Goal: Task Accomplishment & Management: Manage account settings

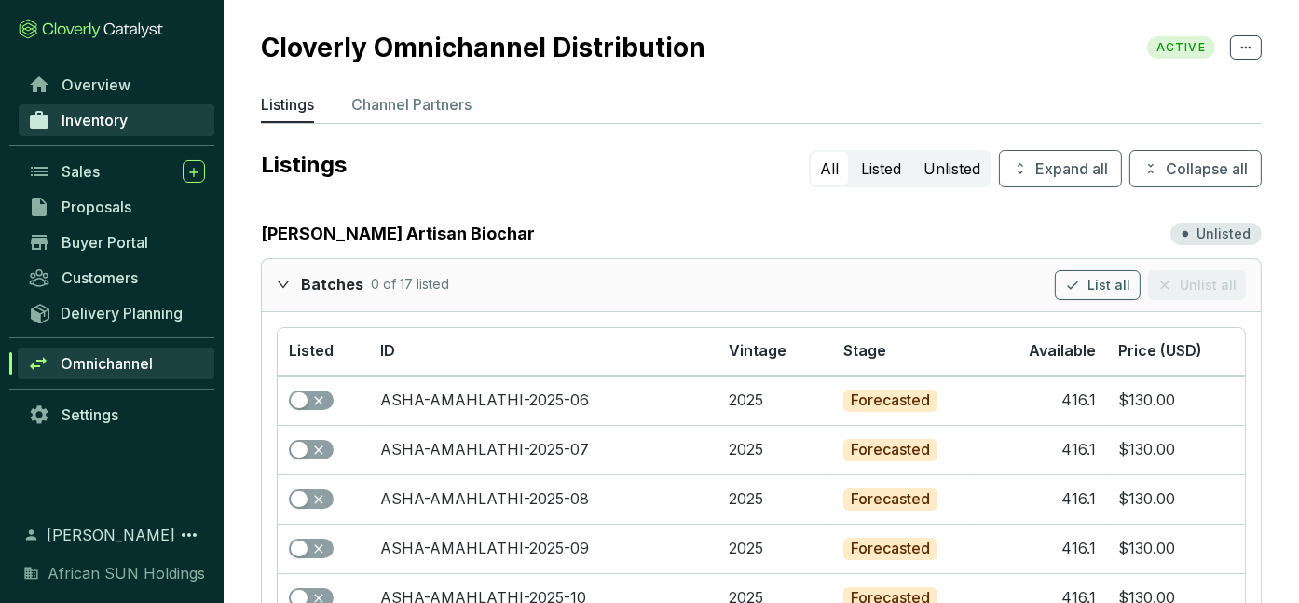
click at [116, 120] on span "Inventory" at bounding box center [94, 120] width 66 height 19
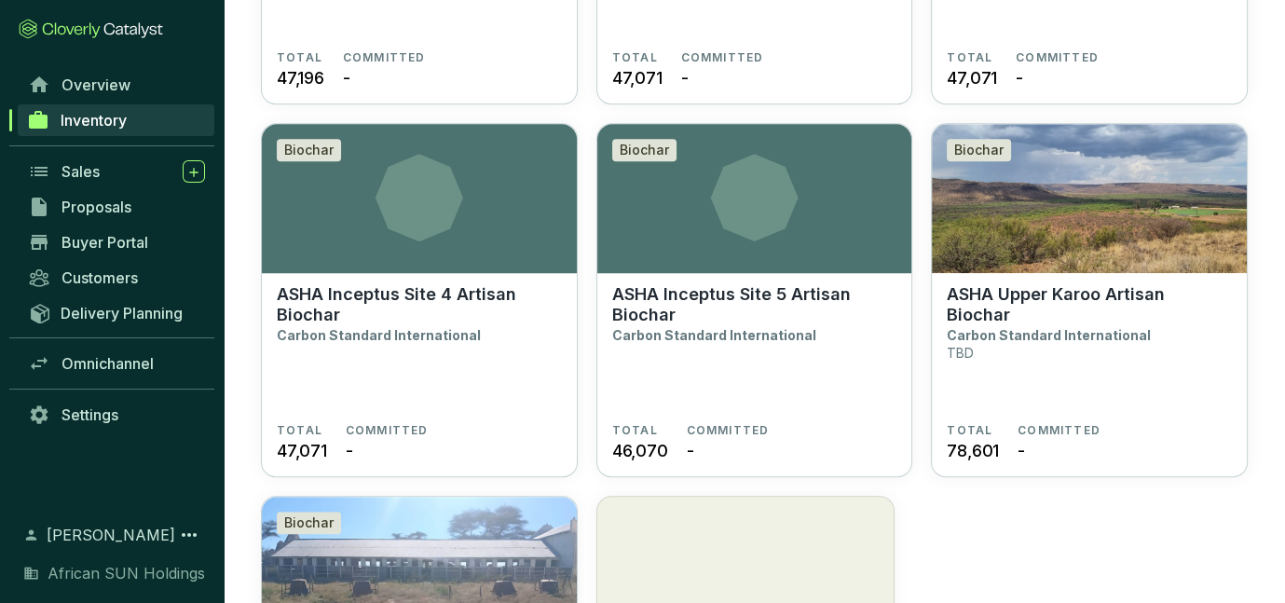
scroll to position [1550, 0]
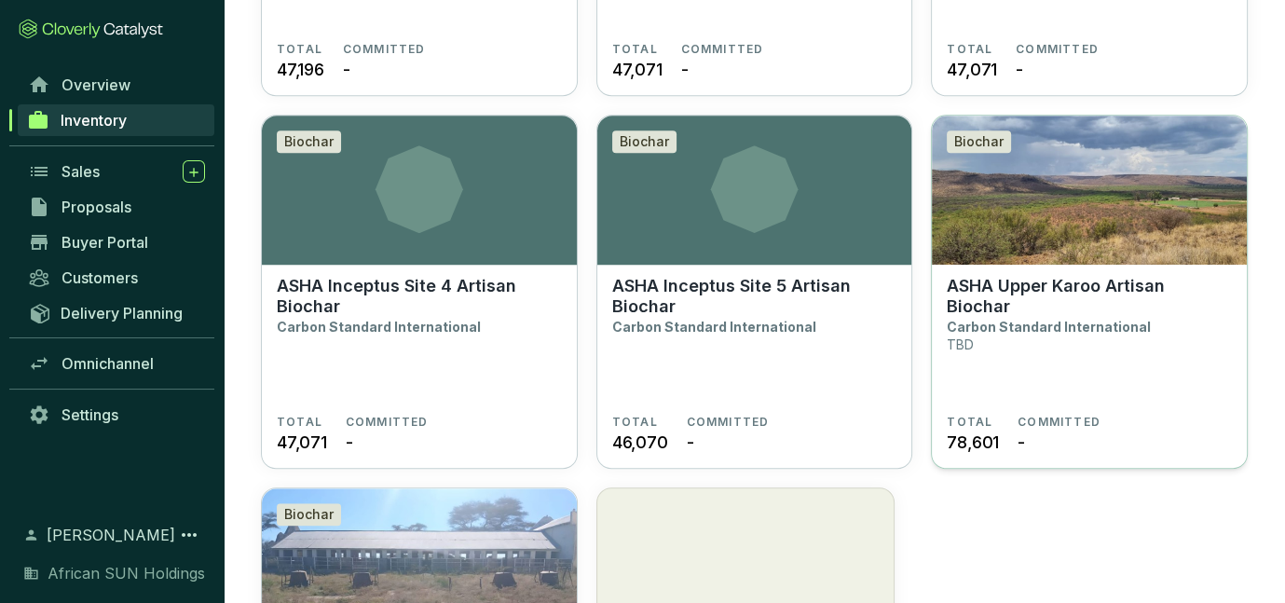
click at [1042, 280] on p "ASHA Upper Karoo Artisan Biochar" at bounding box center [1088, 296] width 285 height 41
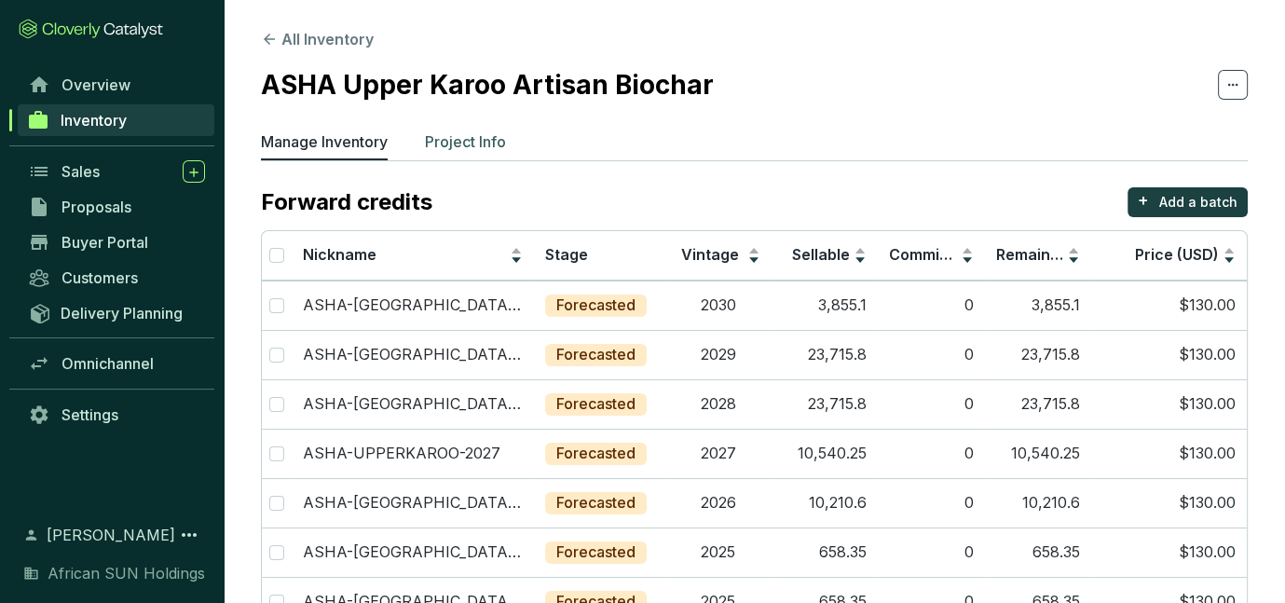
click at [471, 138] on p "Project Info" at bounding box center [465, 141] width 81 height 22
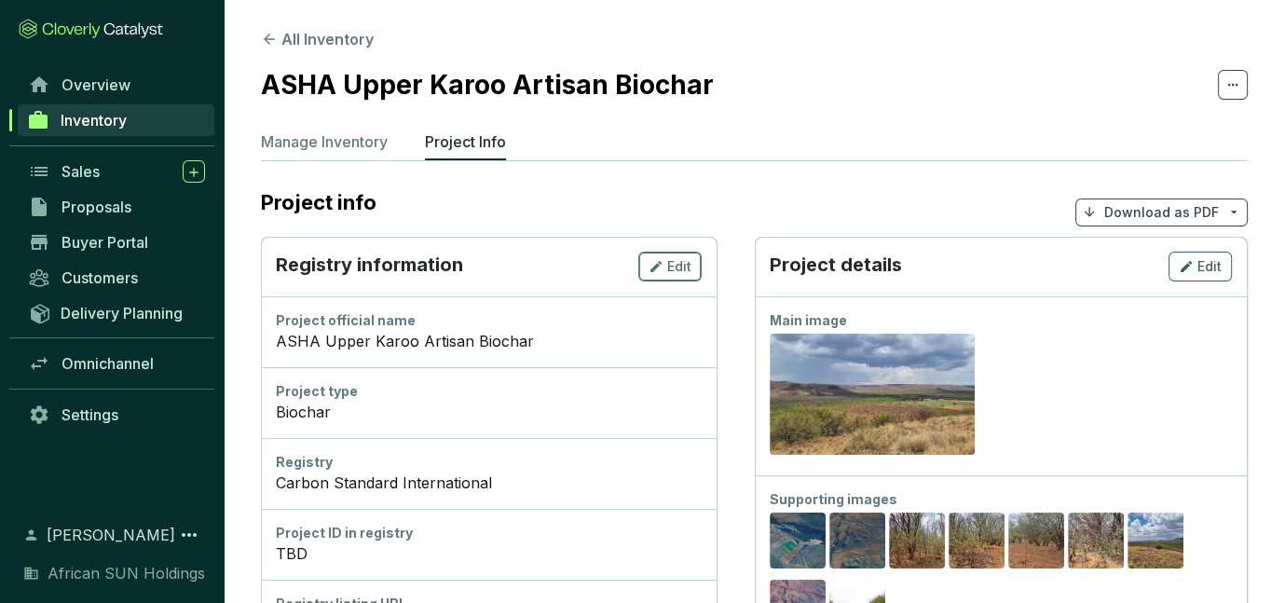
click at [653, 270] on icon "button" at bounding box center [655, 266] width 11 height 11
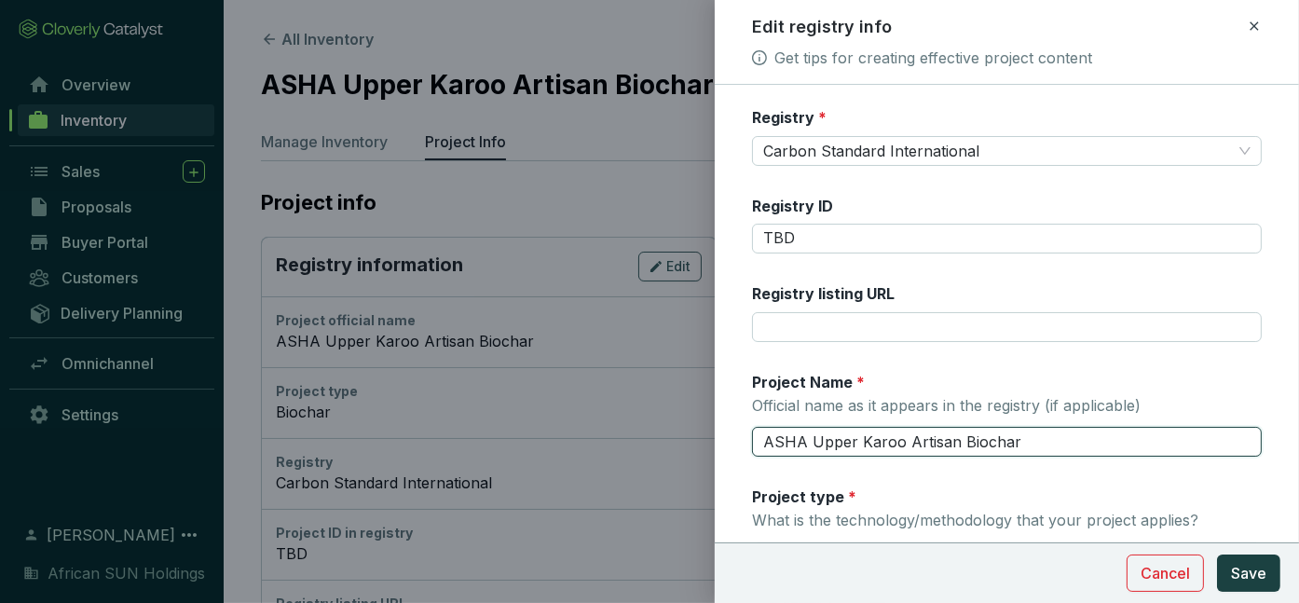
click at [828, 442] on input "ASHA Upper Karoo Artisan Biochar" at bounding box center [1007, 442] width 510 height 30
drag, startPoint x: 809, startPoint y: 438, endPoint x: 1082, endPoint y: 438, distance: 273.0
click at [1082, 438] on input "ASHA Upper Karoo Artisan Biochar" at bounding box center [1007, 442] width 510 height 30
type input "ASHA Northern Cape Prieska Artisan Biochar"
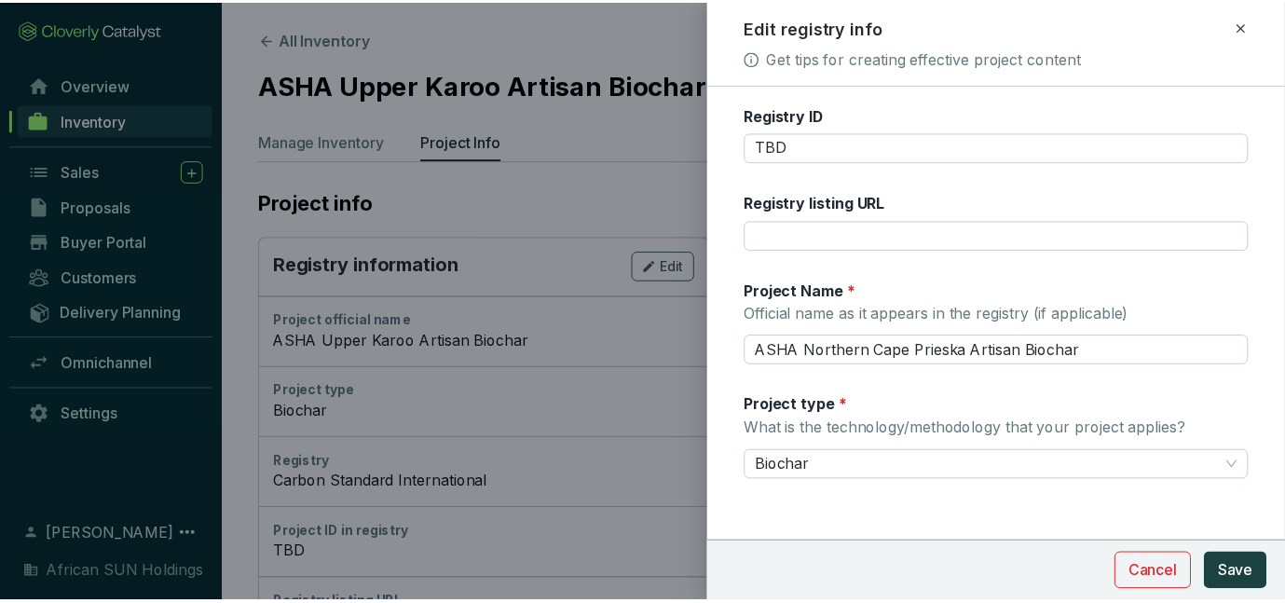
scroll to position [93, 0]
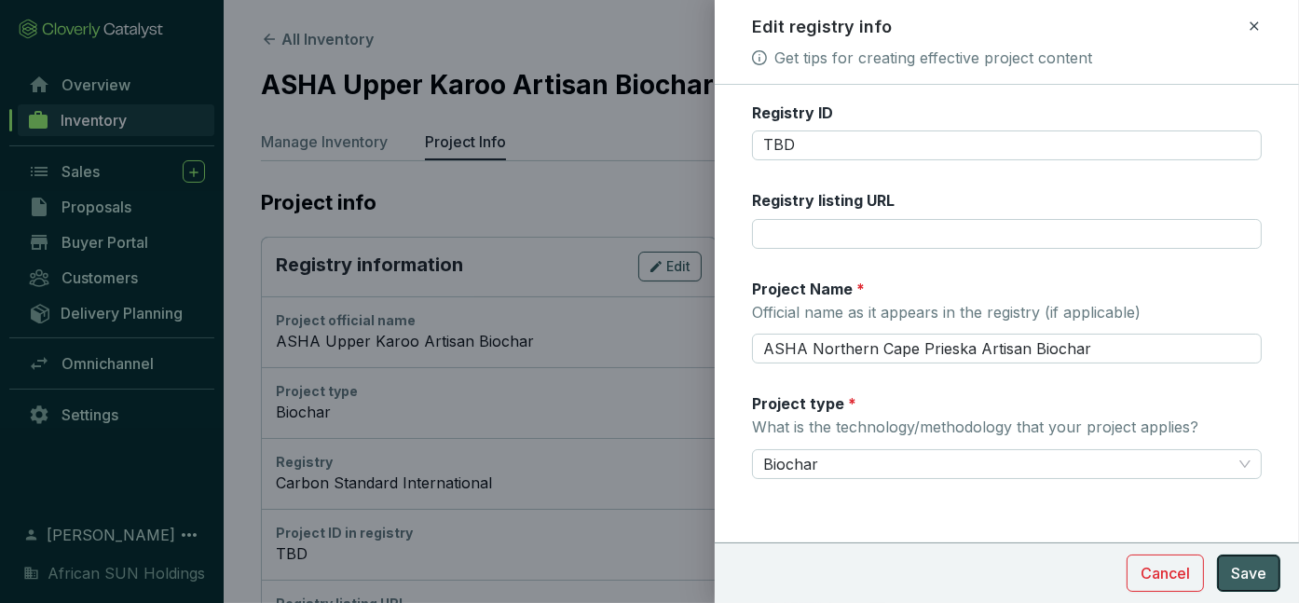
click at [1248, 567] on span "Save" at bounding box center [1248, 573] width 35 height 22
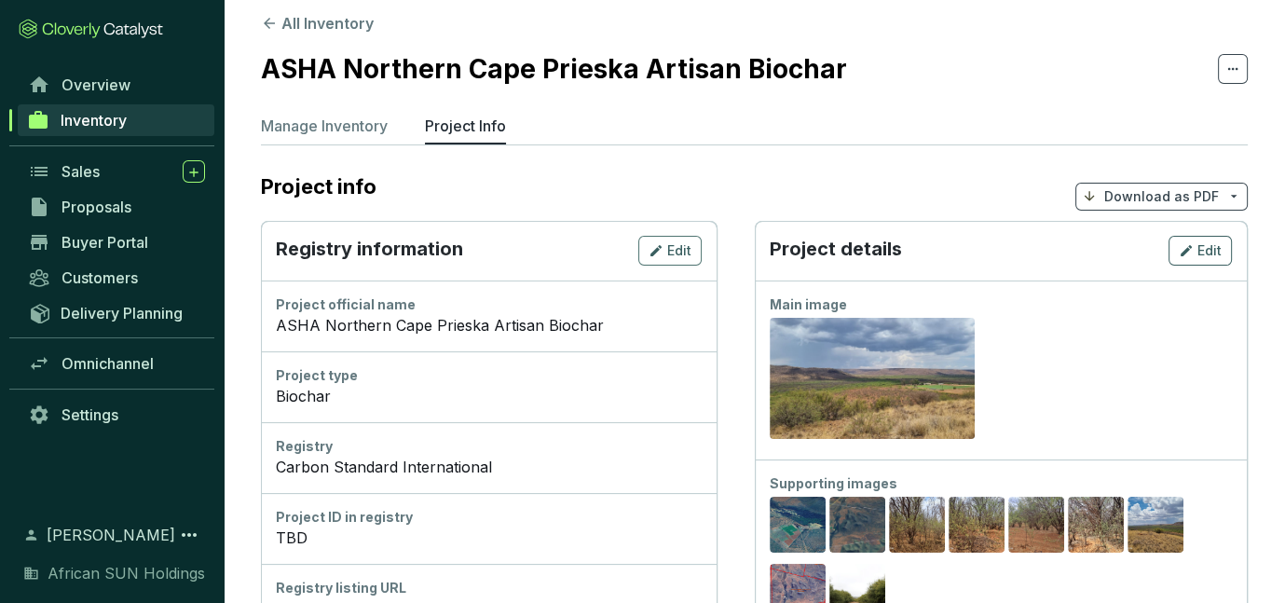
scroll to position [0, 0]
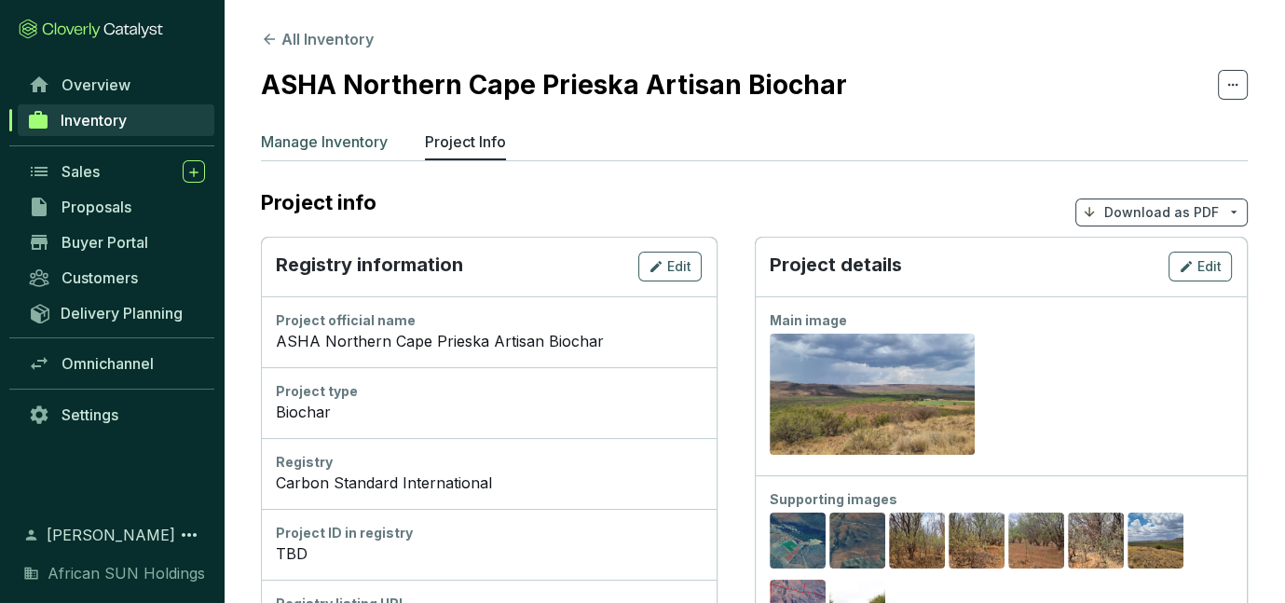
click at [343, 142] on p "Manage Inventory" at bounding box center [324, 141] width 127 height 22
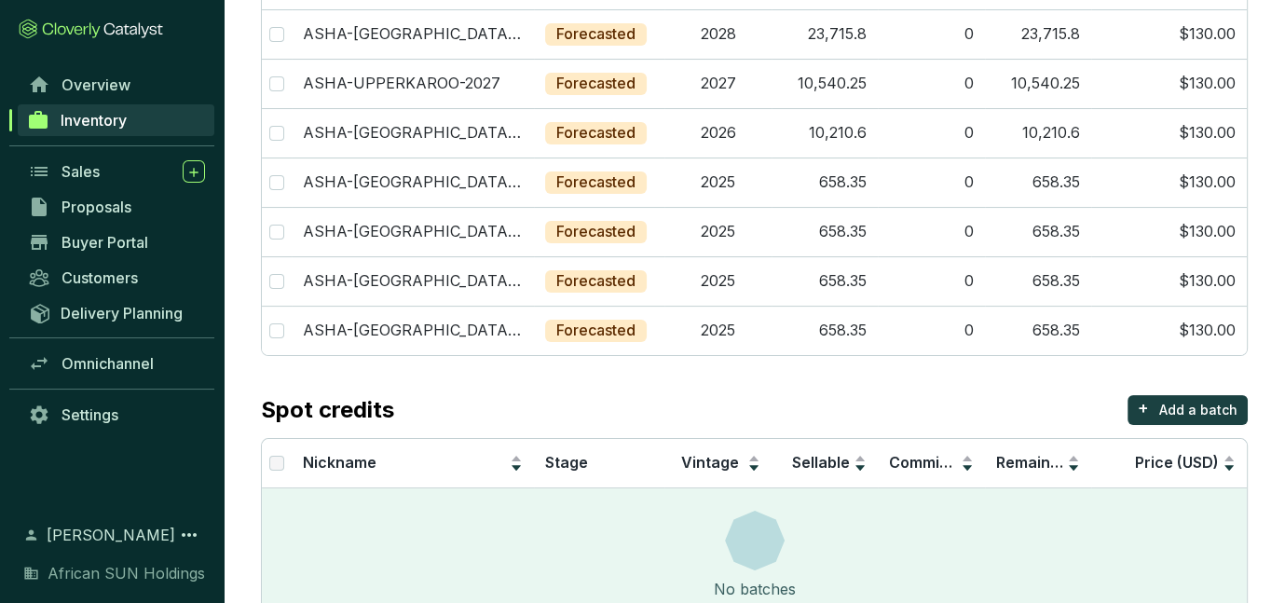
scroll to position [373, 0]
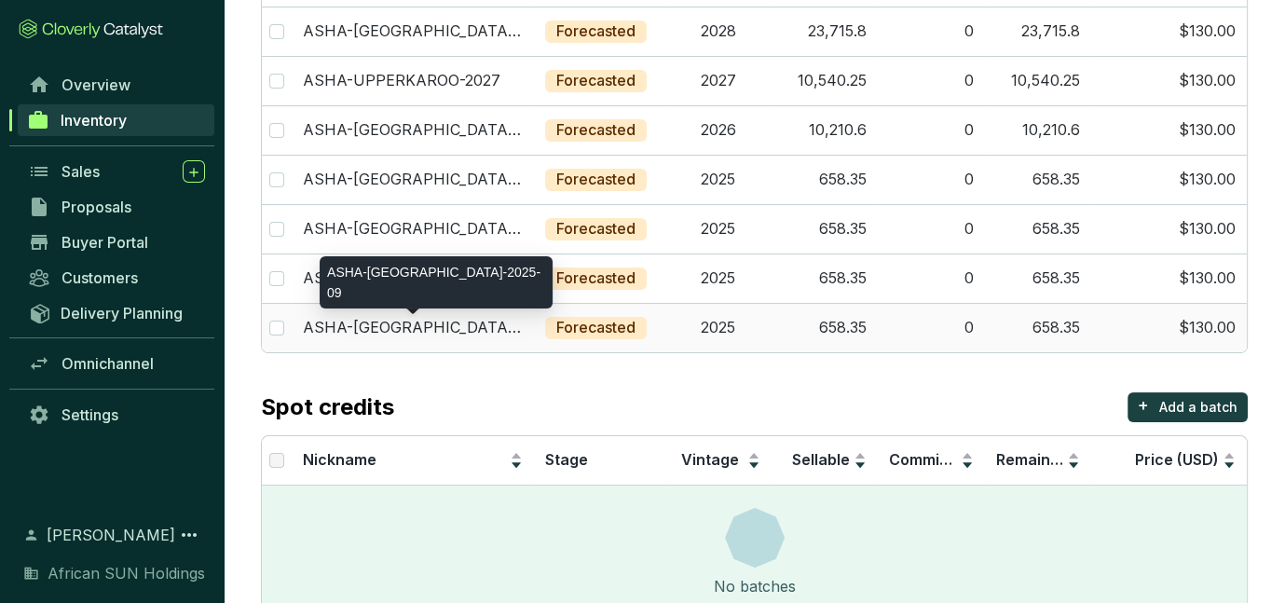
click at [421, 318] on p "ASHA-UPPERKAROO-2025-09" at bounding box center [413, 328] width 220 height 20
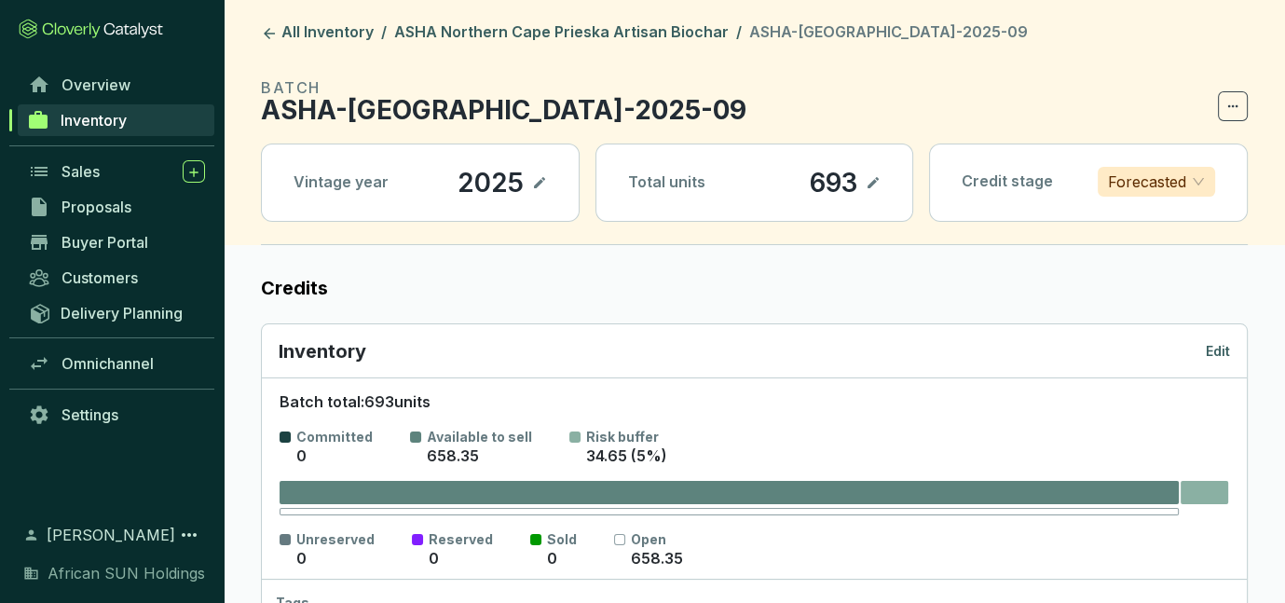
click at [631, 99] on p "ASHA-UPPERKAROO-2025-09" at bounding box center [503, 110] width 485 height 22
click at [1232, 113] on icon at bounding box center [1232, 106] width 15 height 22
click at [946, 134] on section "BATCH ASHA-UPPERKAROO-2025-09 Vintage year 2025 Total units 693 Credit stage Fo…" at bounding box center [754, 160] width 987 height 169
click at [545, 186] on icon at bounding box center [539, 182] width 15 height 22
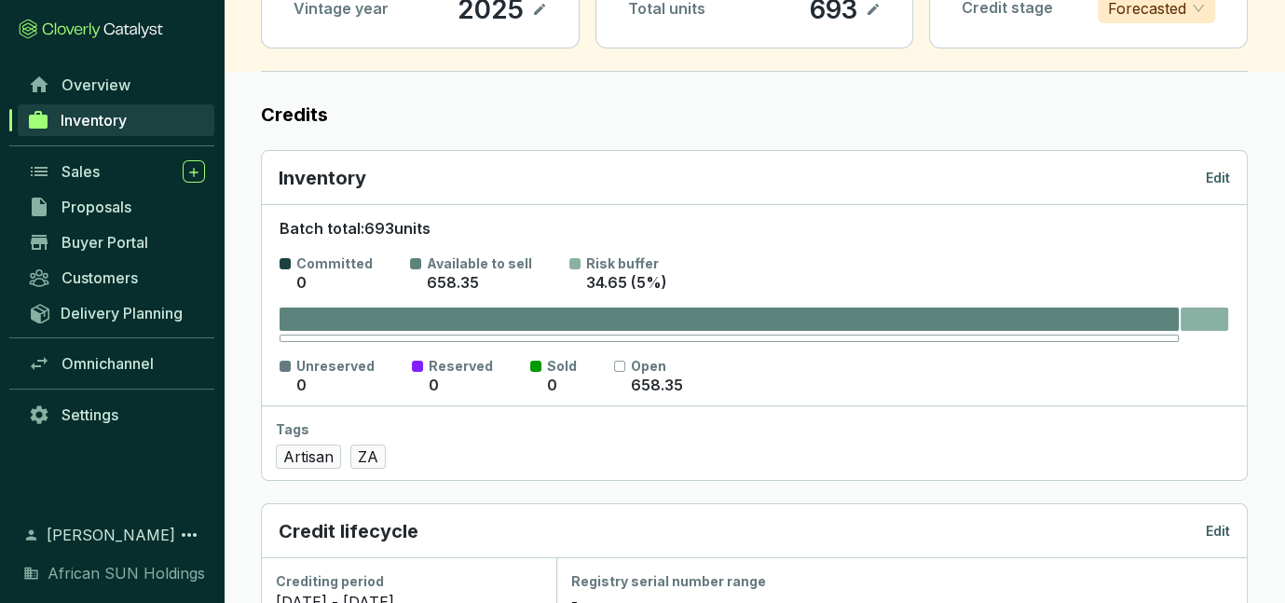
scroll to position [367, 0]
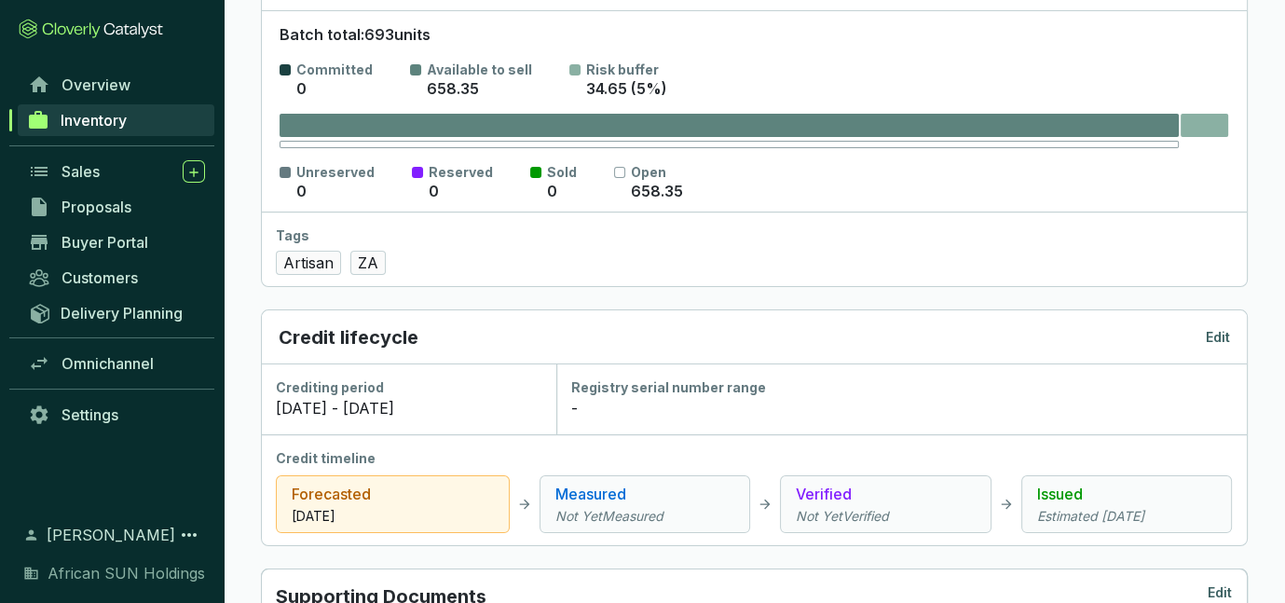
click at [1212, 332] on p "Edit" at bounding box center [1217, 337] width 24 height 19
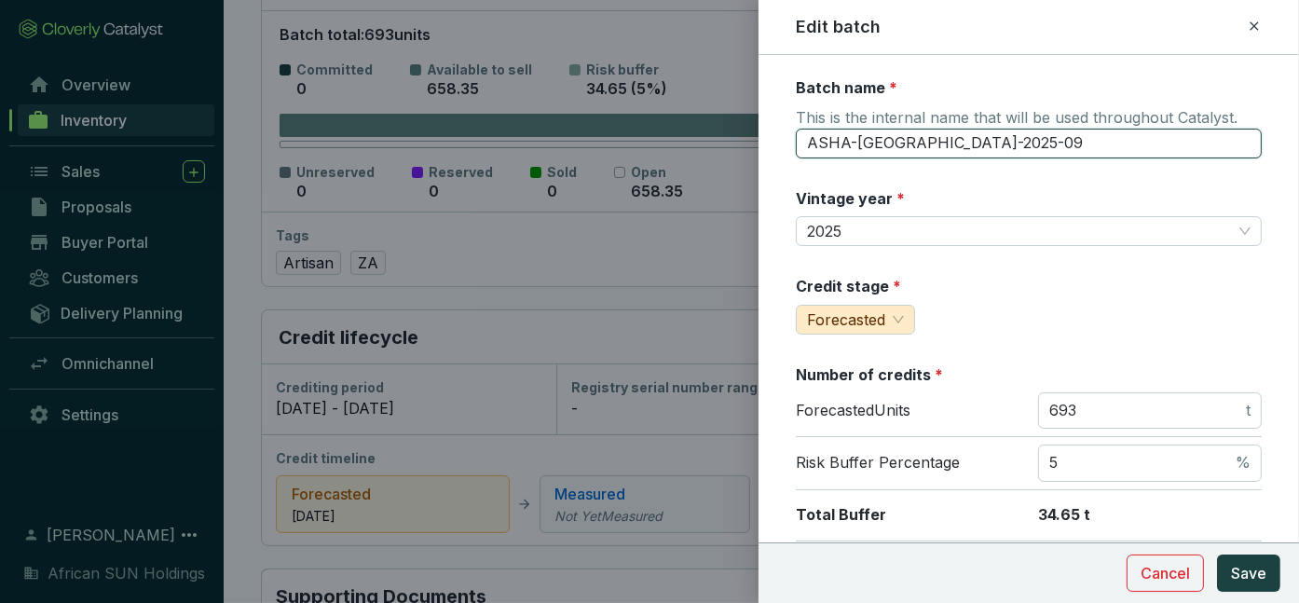
drag, startPoint x: 859, startPoint y: 142, endPoint x: 949, endPoint y: 138, distance: 90.4
click at [949, 138] on input "ASHA-UPPERKAROO-2025-09" at bounding box center [1029, 144] width 466 height 30
type input "ASHA-ZA-NC-PRIESKA-2025-09"
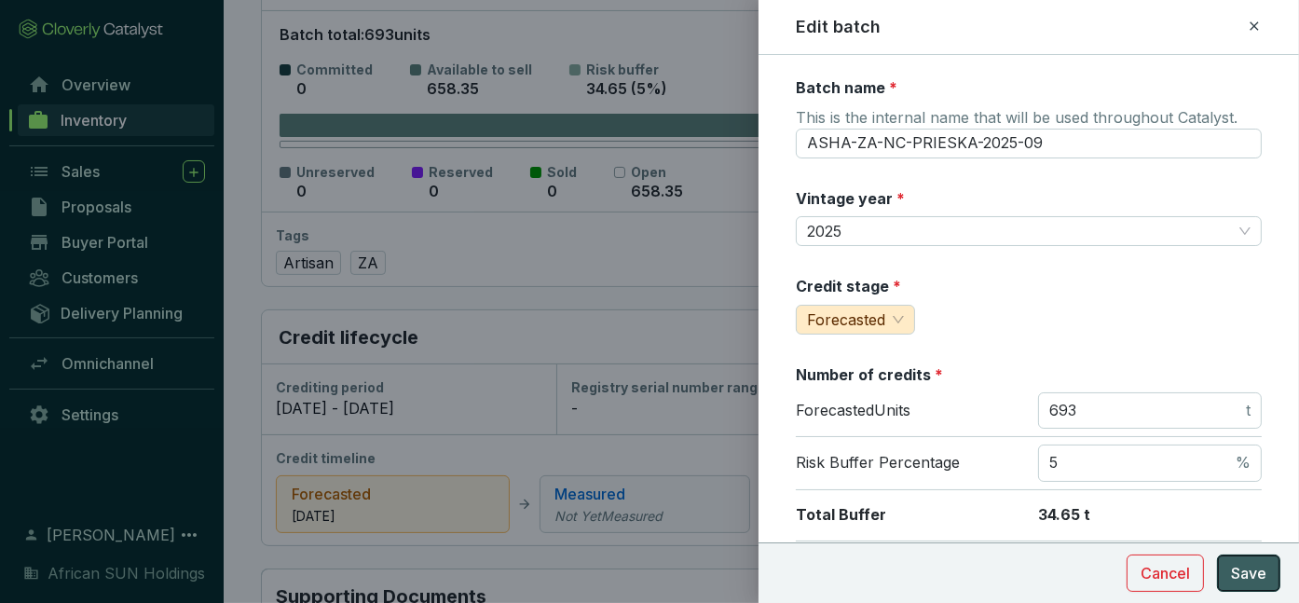
click at [1242, 582] on span "Save" at bounding box center [1248, 573] width 35 height 22
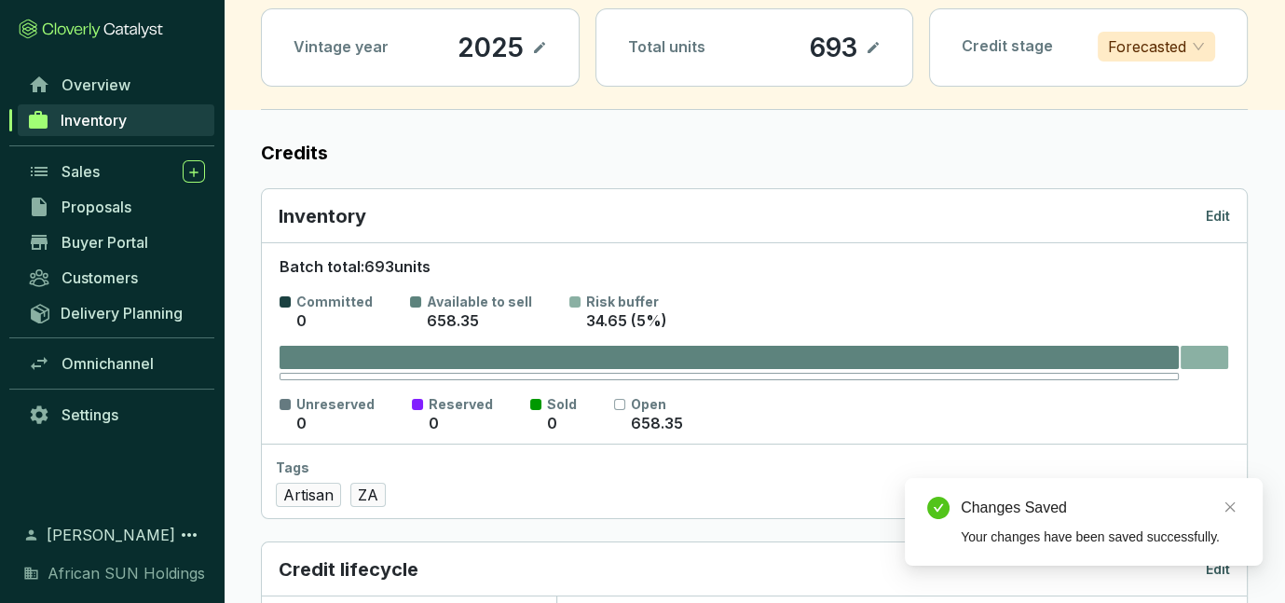
scroll to position [90, 0]
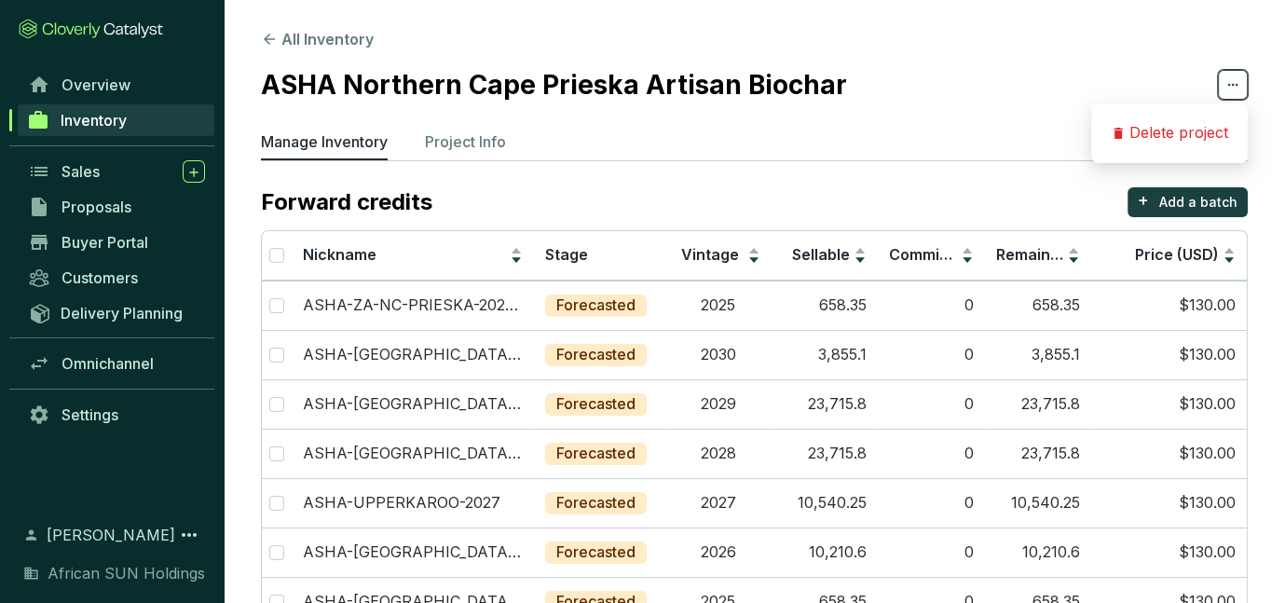
click at [1234, 89] on icon at bounding box center [1232, 85] width 15 height 22
click at [474, 143] on p "Project Info" at bounding box center [465, 141] width 81 height 22
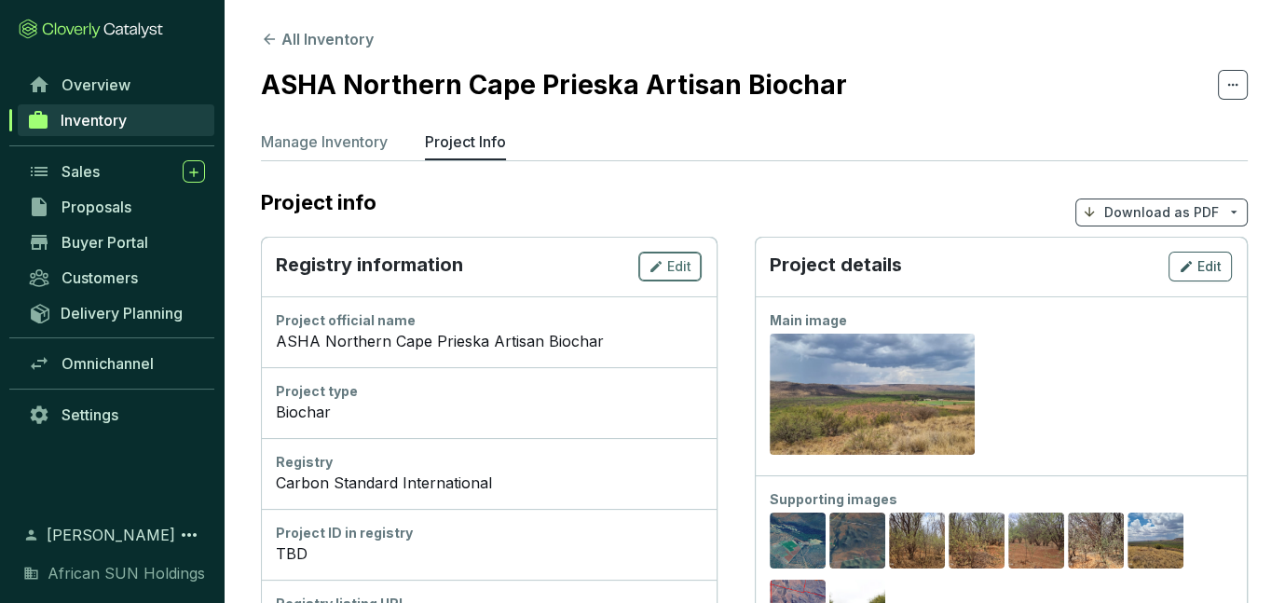
click at [691, 270] on button "Edit" at bounding box center [669, 267] width 63 height 30
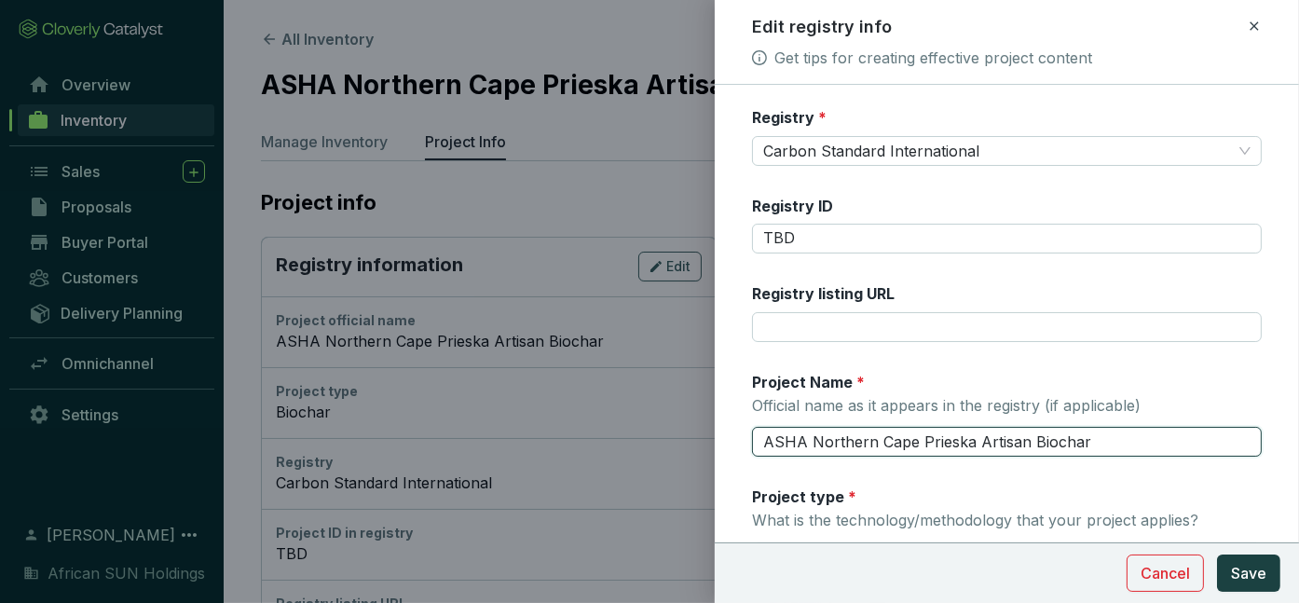
click at [809, 439] on input "ASHA Northern Cape Prieska Artisan Biochar" at bounding box center [1007, 442] width 510 height 30
type input "ASHA| [GEOGRAPHIC_DATA] |[GEOGRAPHIC_DATA] | Prieska | Artisan Biochar"
click at [1260, 572] on span "Save" at bounding box center [1248, 573] width 35 height 22
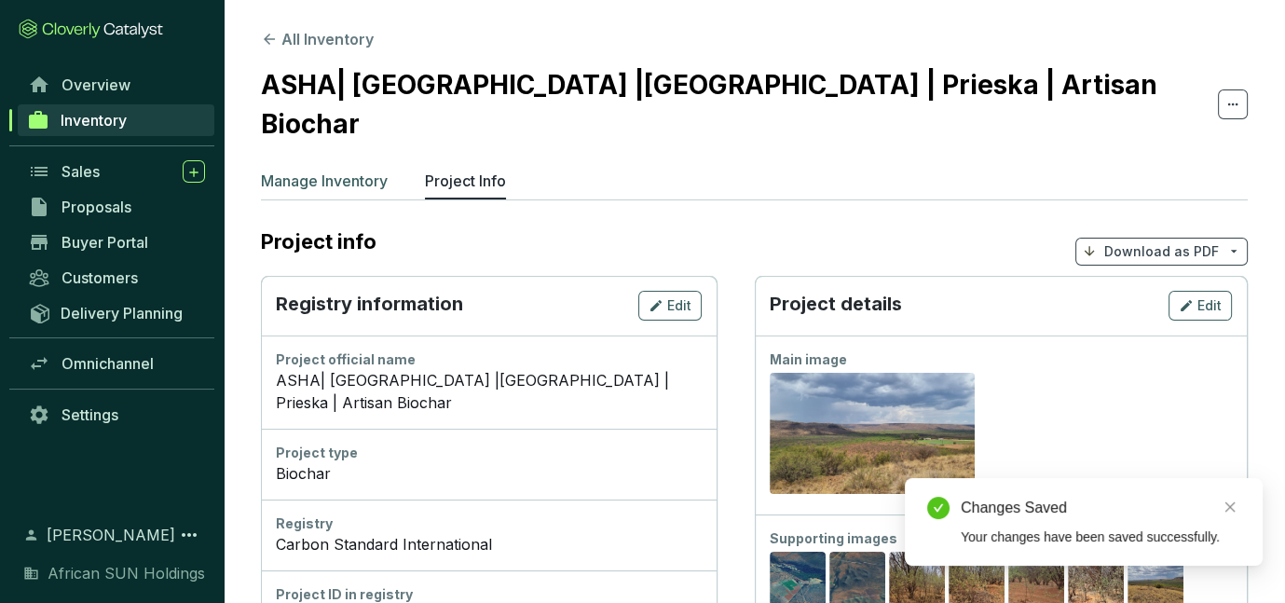
click at [320, 170] on p "Manage Inventory" at bounding box center [324, 181] width 127 height 22
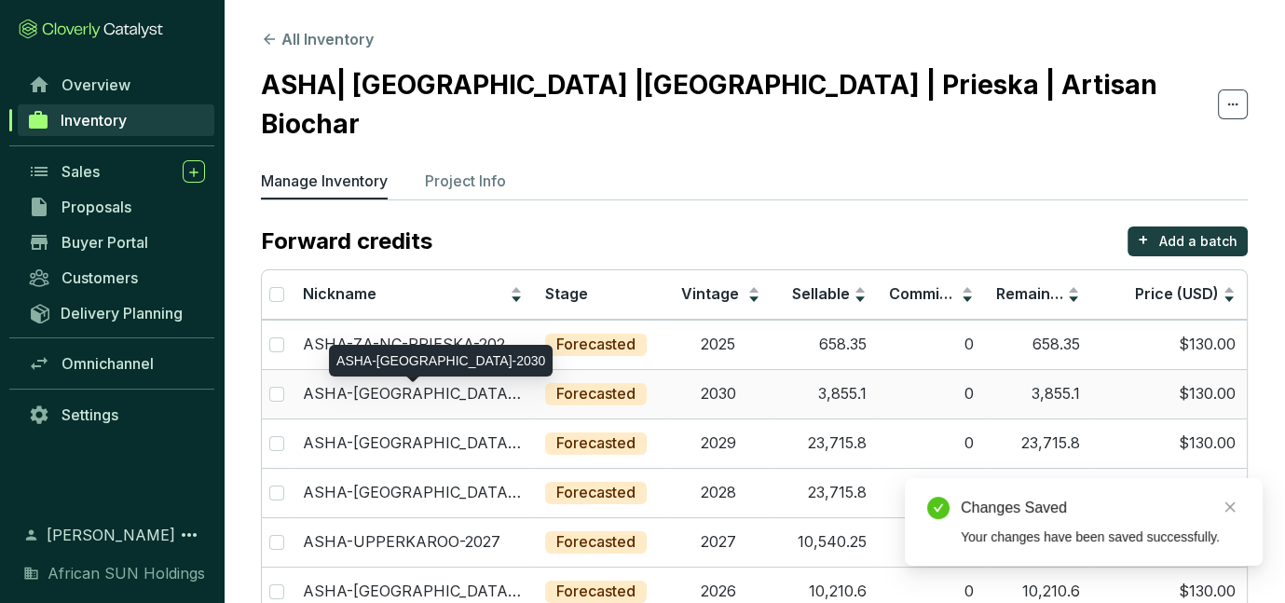
click at [397, 384] on p "ASHA-UPPERKAROO-2030" at bounding box center [413, 394] width 220 height 20
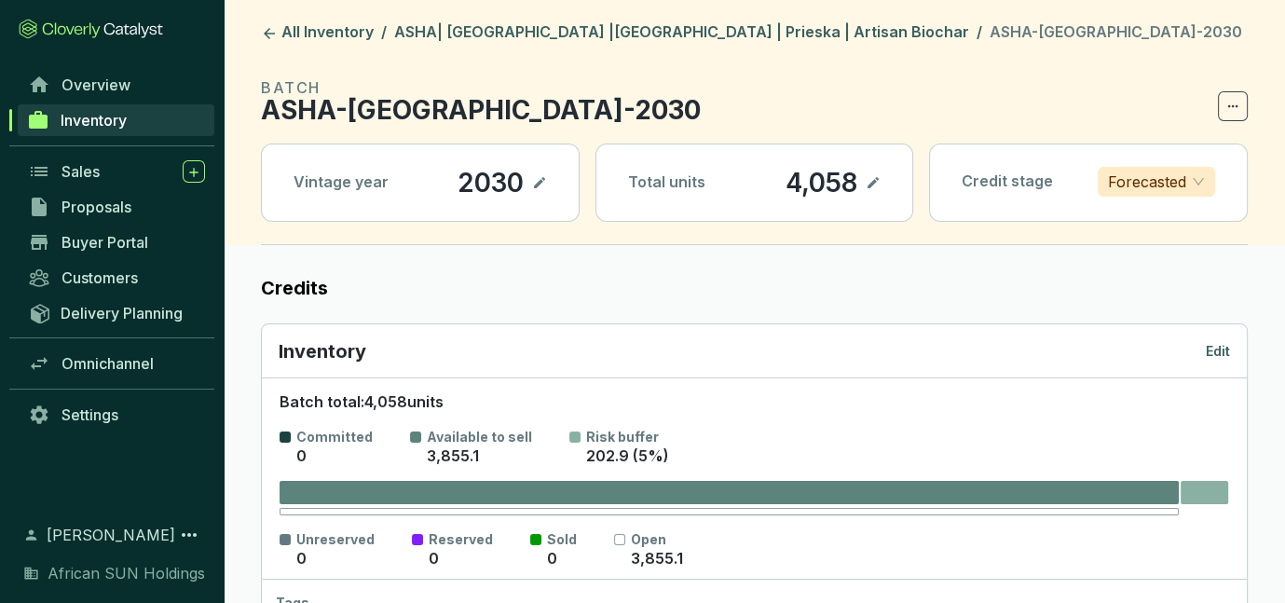
click at [1225, 342] on p "Edit" at bounding box center [1217, 351] width 24 height 19
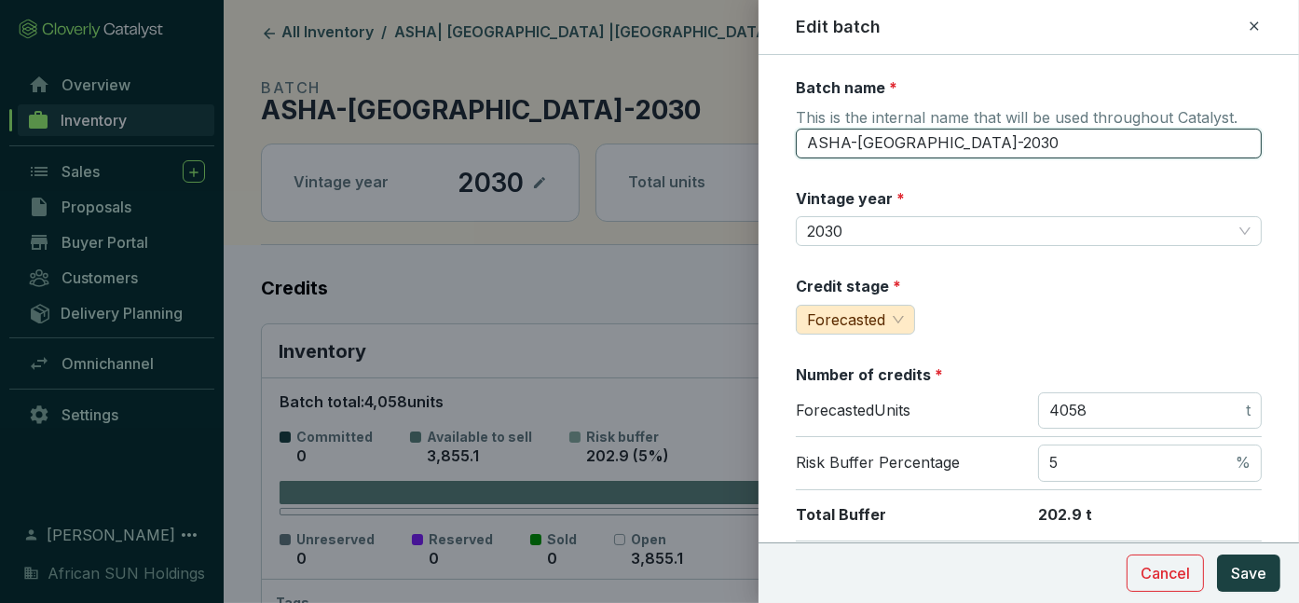
click at [876, 138] on input "ASHA-UPPERKAROO-2030" at bounding box center [1029, 144] width 466 height 30
drag, startPoint x: 862, startPoint y: 137, endPoint x: 955, endPoint y: 135, distance: 93.2
click at [955, 135] on input "ASHA-UPPERKAROO-2030" at bounding box center [1029, 144] width 466 height 30
type input "ASHA-ZA-NC-PRIESKA-2030"
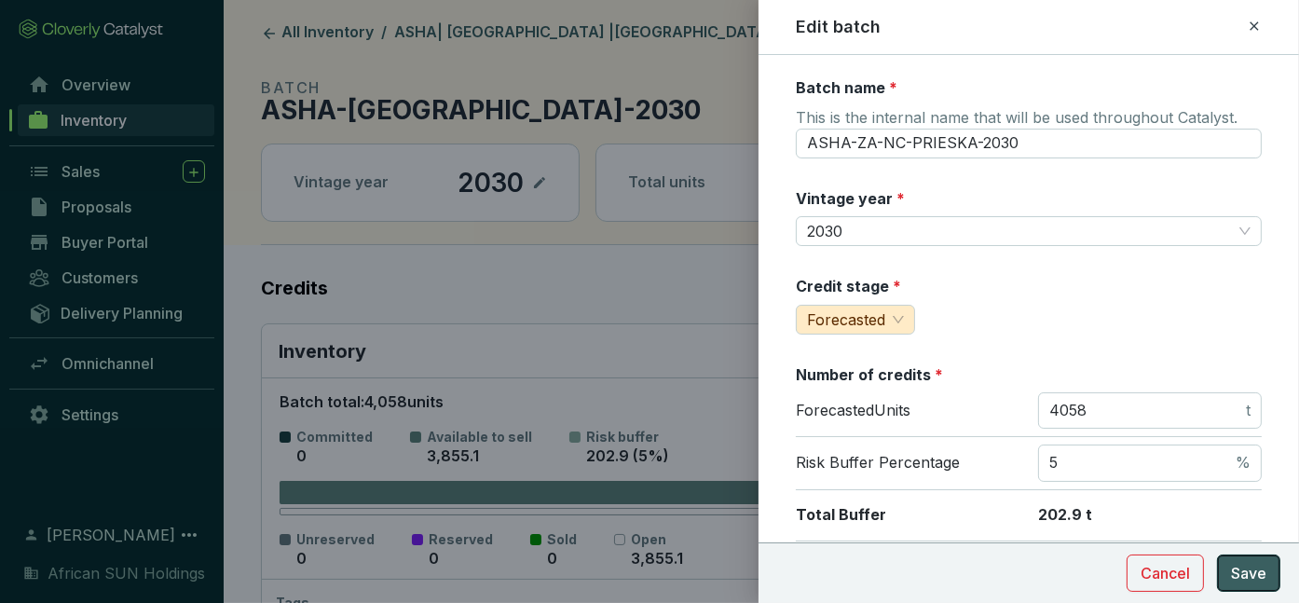
click at [1240, 567] on span "Save" at bounding box center [1248, 573] width 35 height 22
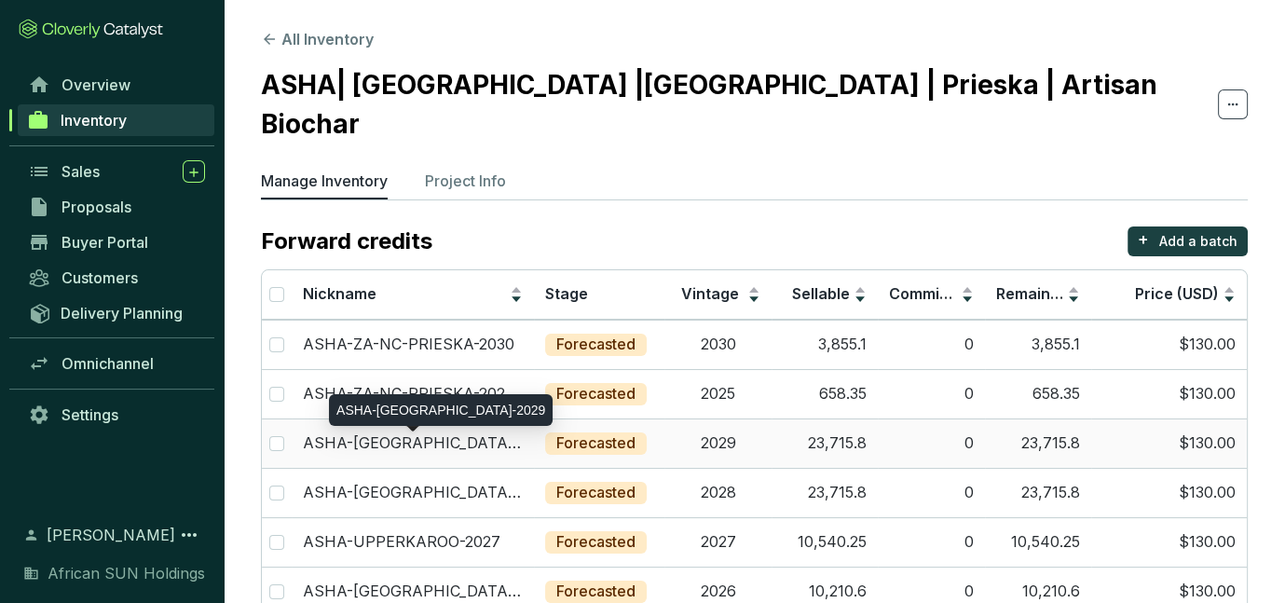
click at [443, 433] on p "ASHA-UPPERKAROO-2029" at bounding box center [413, 443] width 220 height 20
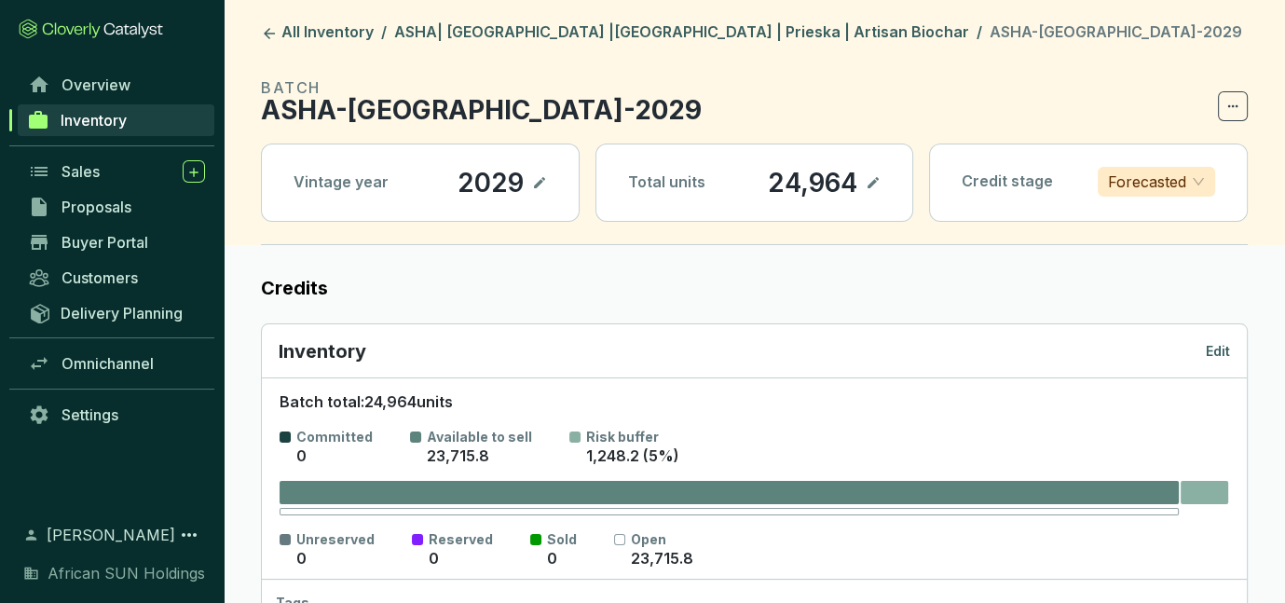
click at [1220, 345] on p "Edit" at bounding box center [1217, 351] width 24 height 19
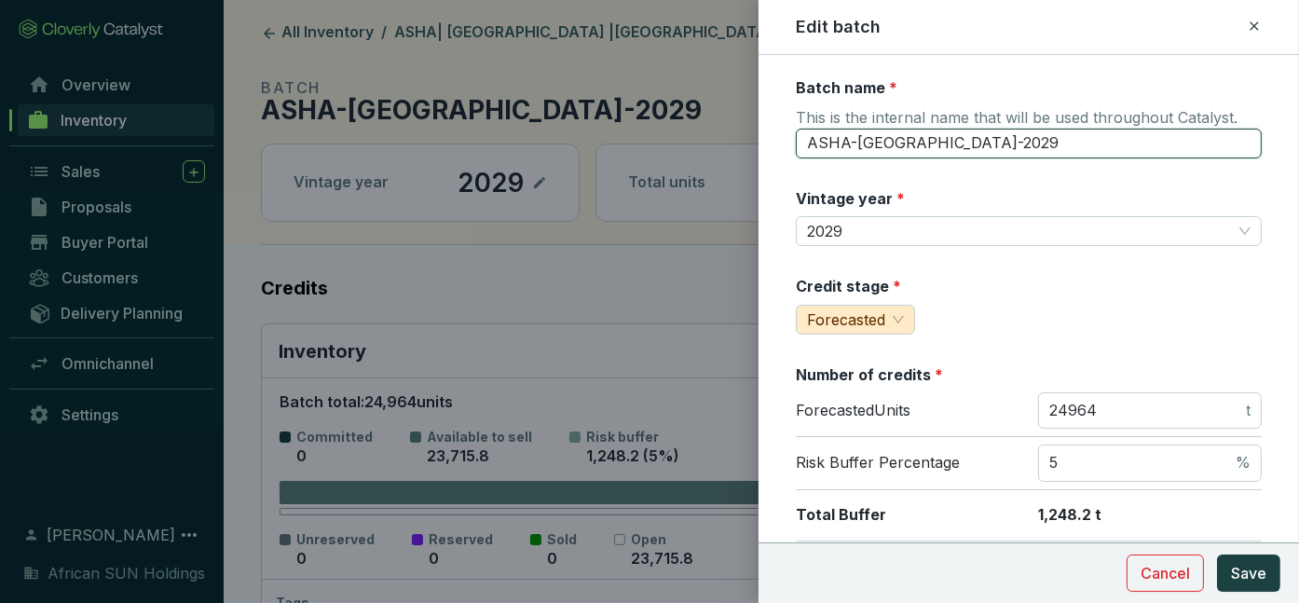
click at [957, 135] on input "ASHA-UPPERKAROO-2029" at bounding box center [1029, 144] width 466 height 30
type input "ASHA-ZA-NC-PRIESKA-2029"
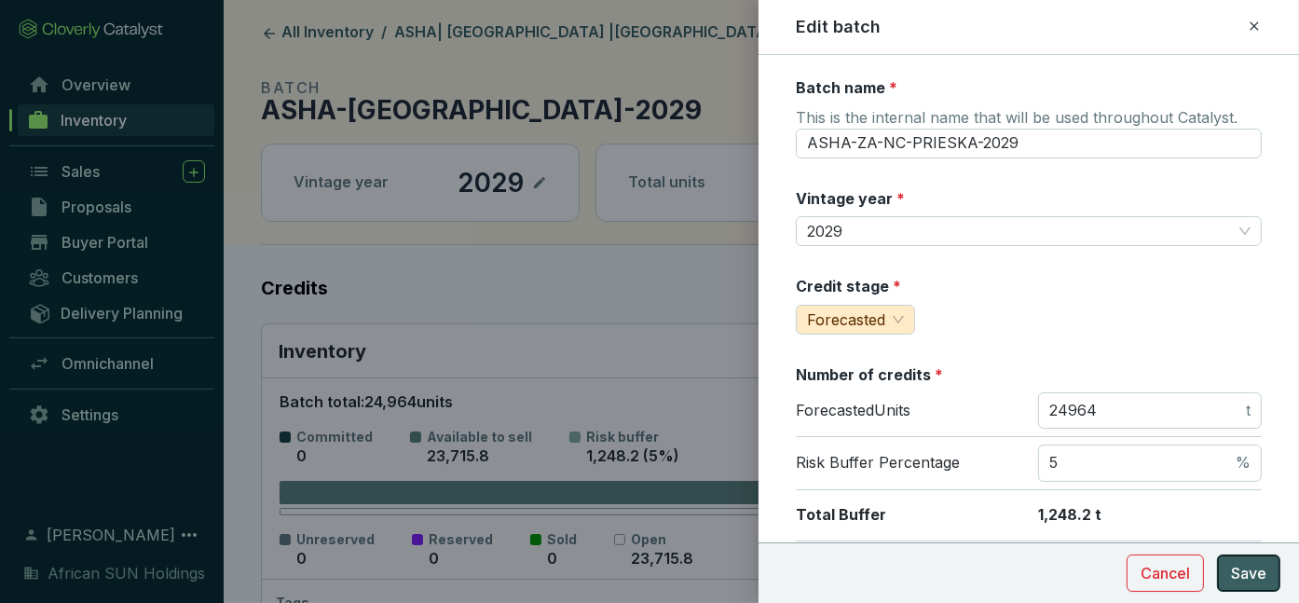
click at [1249, 573] on span "Save" at bounding box center [1248, 573] width 35 height 22
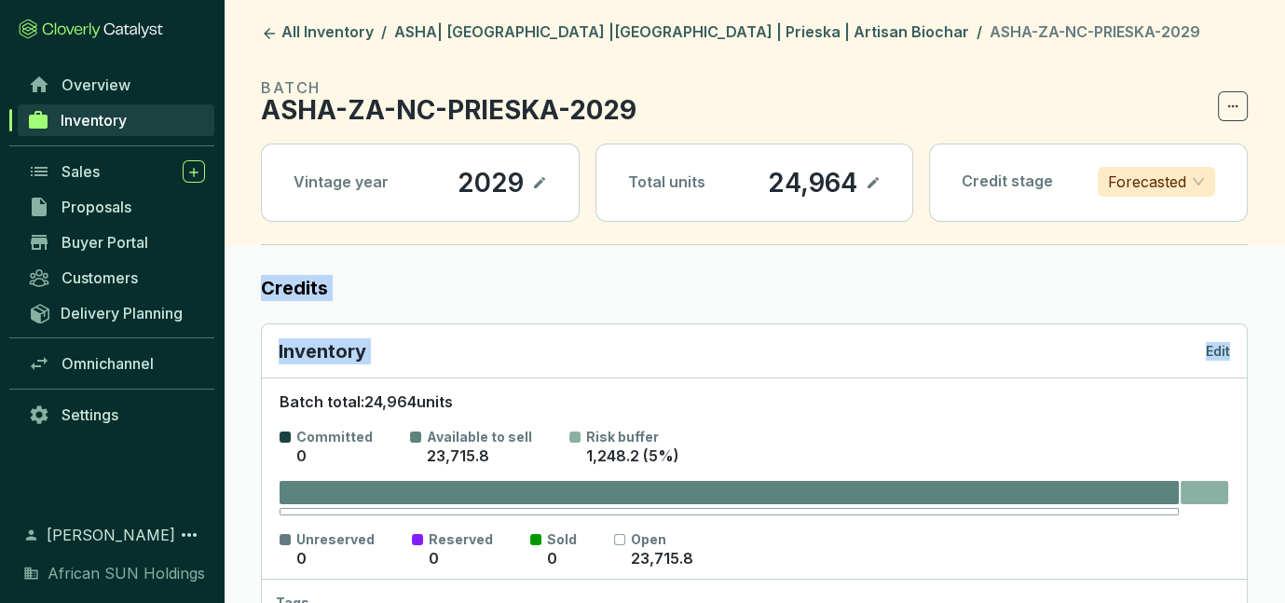
drag, startPoint x: 1298, startPoint y: 234, endPoint x: 1289, endPoint y: 157, distance: 77.8
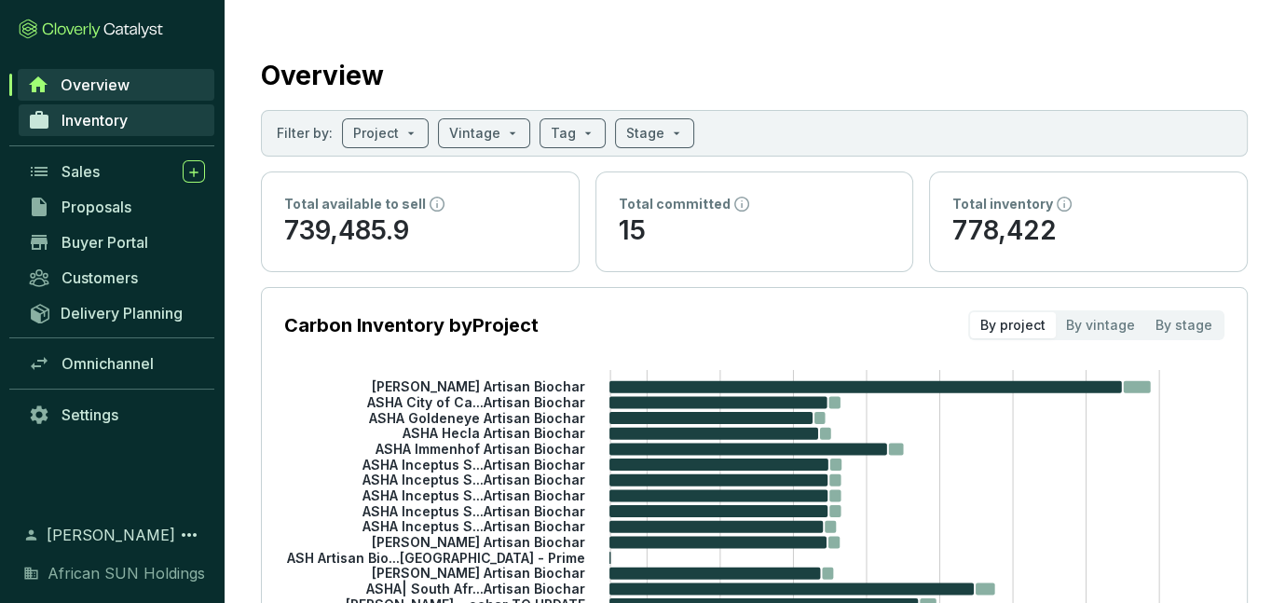
click at [94, 128] on span "Inventory" at bounding box center [94, 120] width 66 height 19
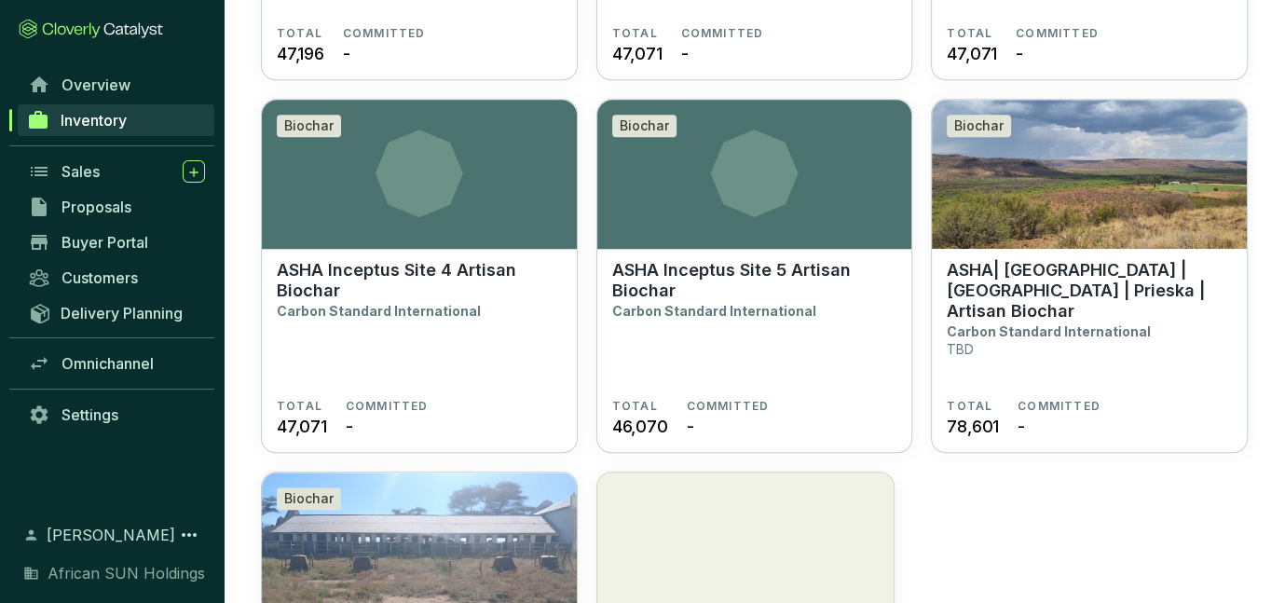
scroll to position [1562, 0]
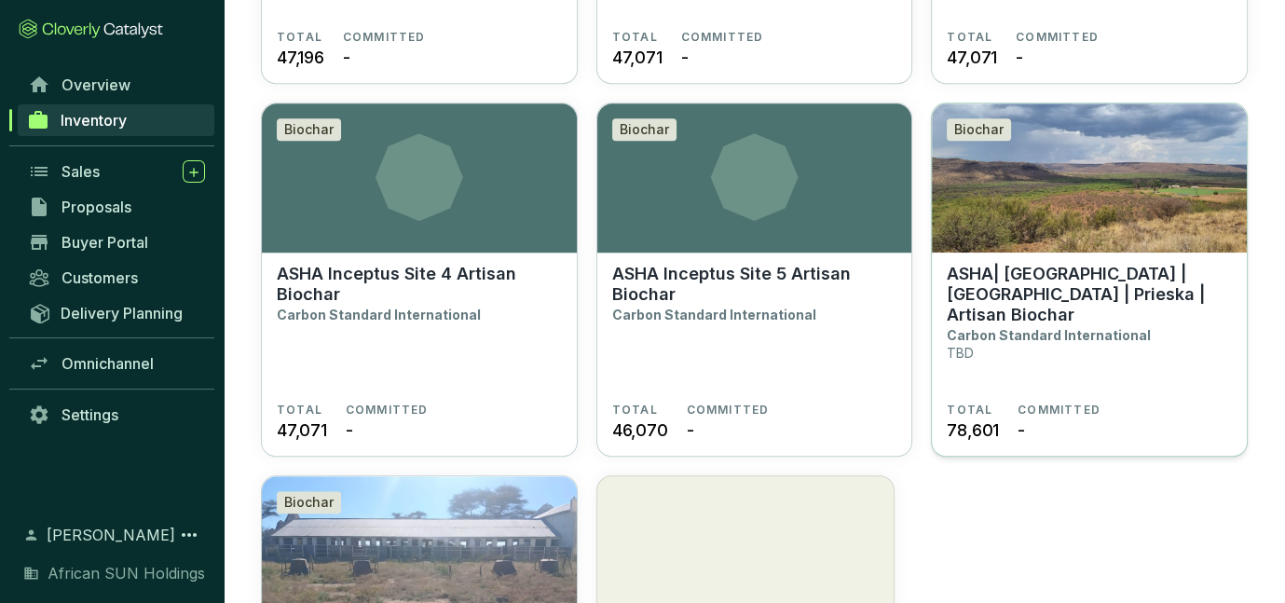
click at [1072, 290] on p "ASHA| [GEOGRAPHIC_DATA] |[GEOGRAPHIC_DATA] | Prieska | Artisan Biochar" at bounding box center [1088, 294] width 285 height 61
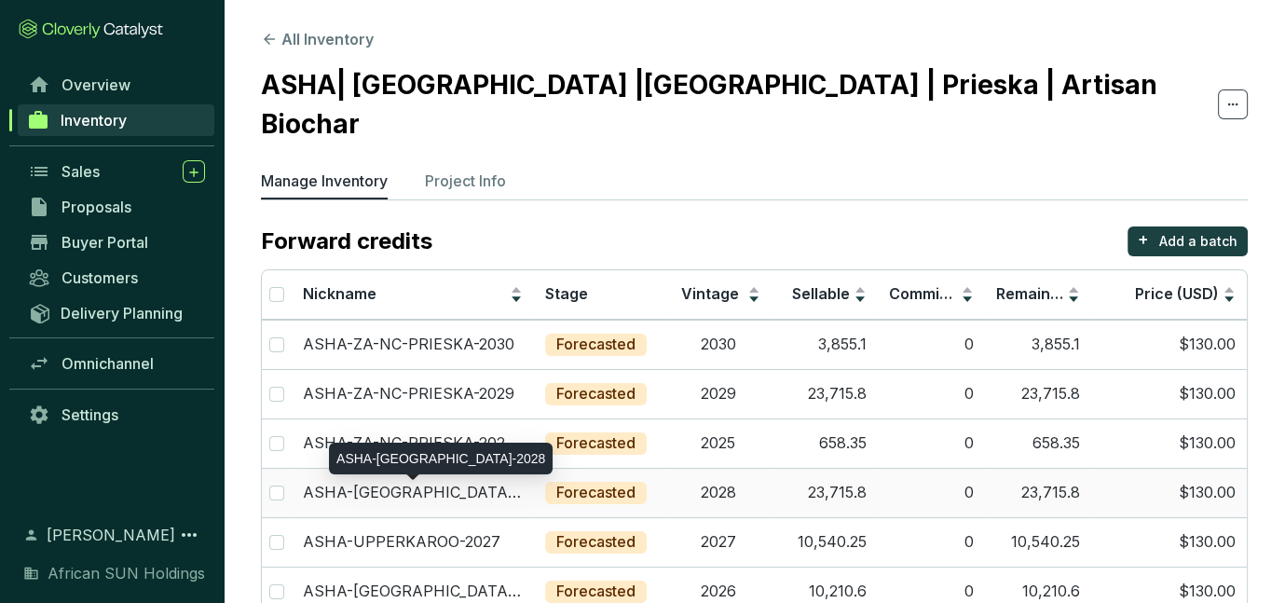
click at [408, 483] on p "ASHA-[GEOGRAPHIC_DATA]-2028" at bounding box center [413, 493] width 220 height 20
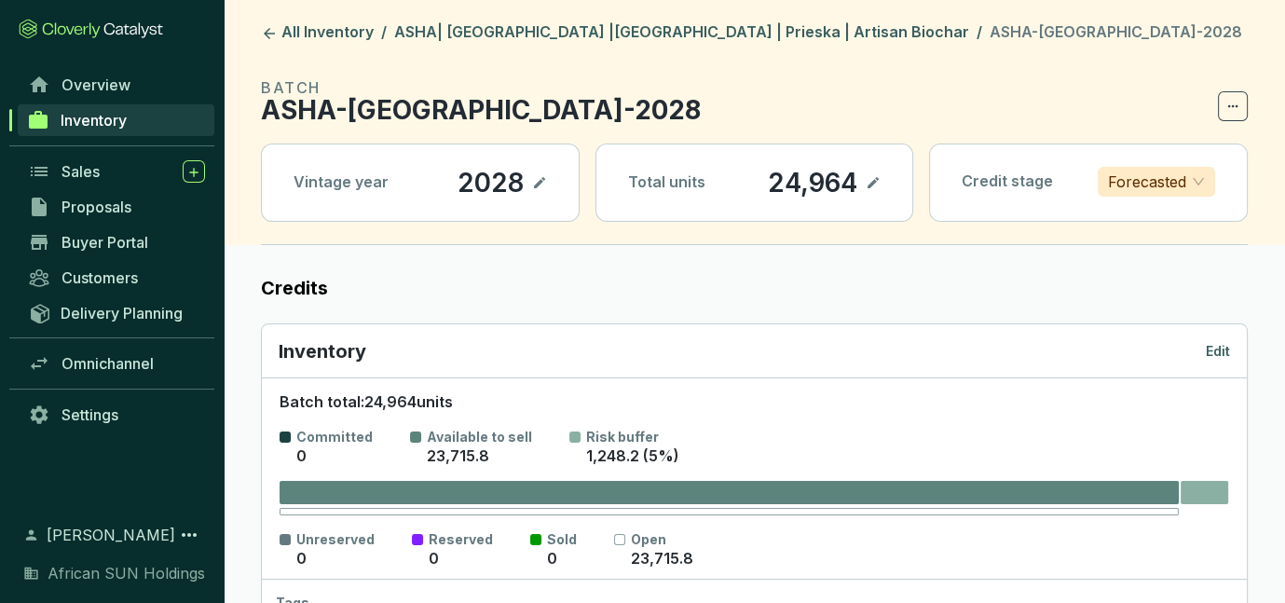
click at [1222, 349] on p "Edit" at bounding box center [1217, 351] width 24 height 19
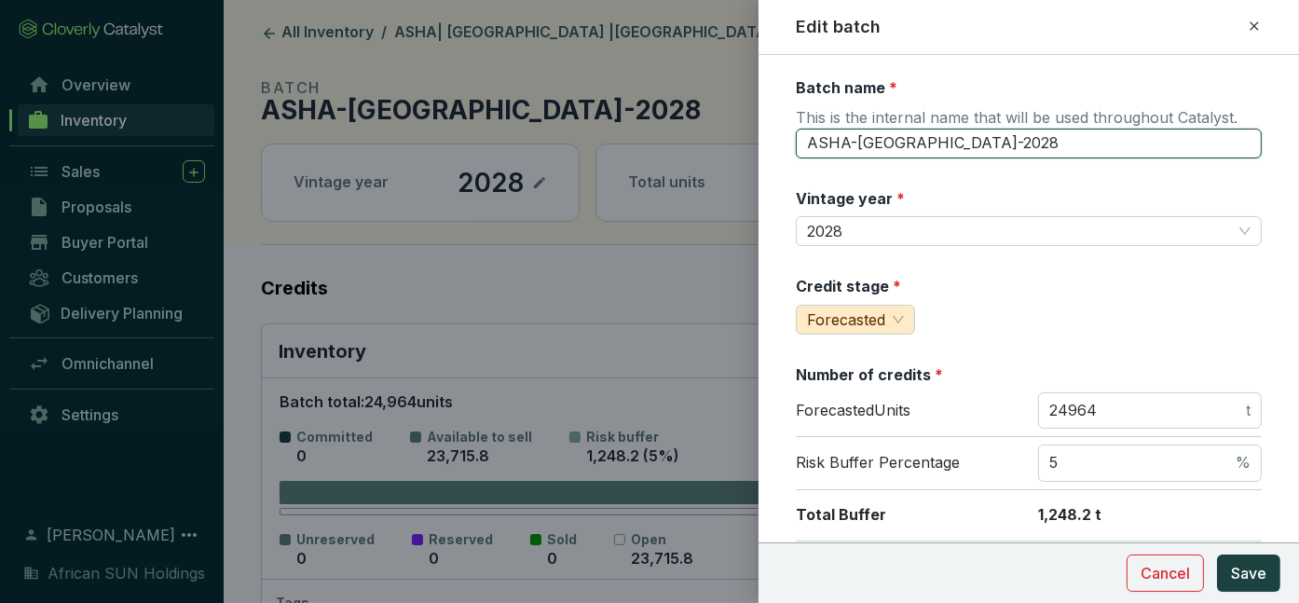
drag, startPoint x: 857, startPoint y: 139, endPoint x: 953, endPoint y: 141, distance: 96.0
click at [953, 141] on input "ASHA-UPPERKAROO-2028" at bounding box center [1029, 144] width 466 height 30
type input "ASHA-ZA-NC-PRIESKA-2028"
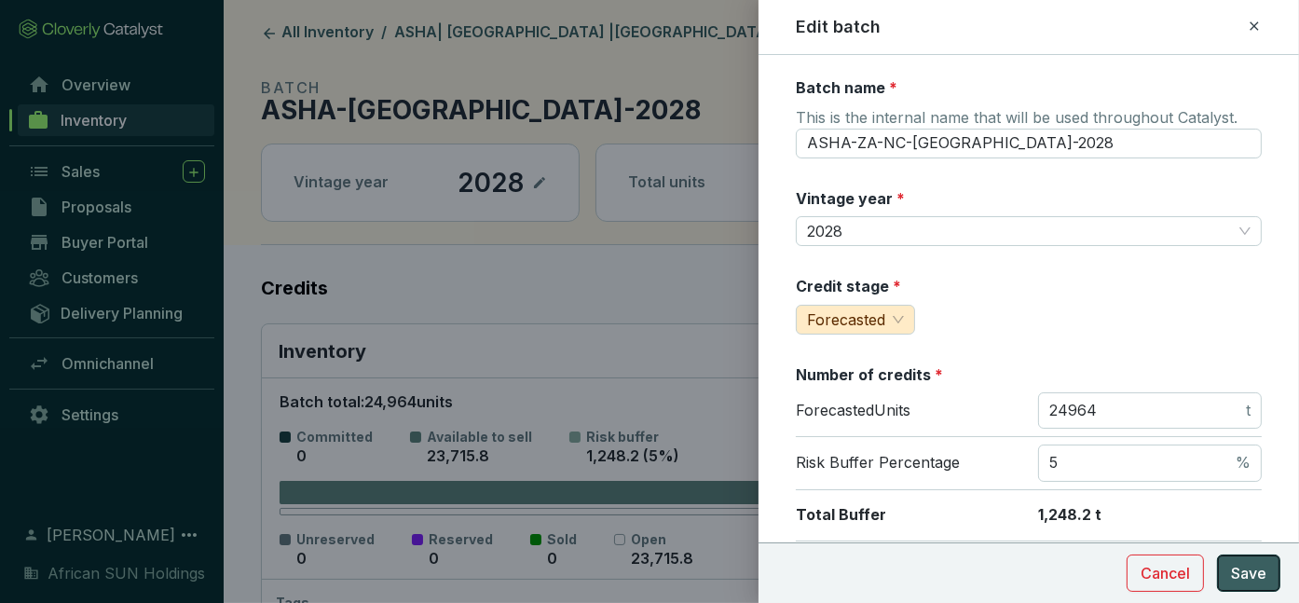
click at [1237, 571] on span "Save" at bounding box center [1248, 573] width 35 height 22
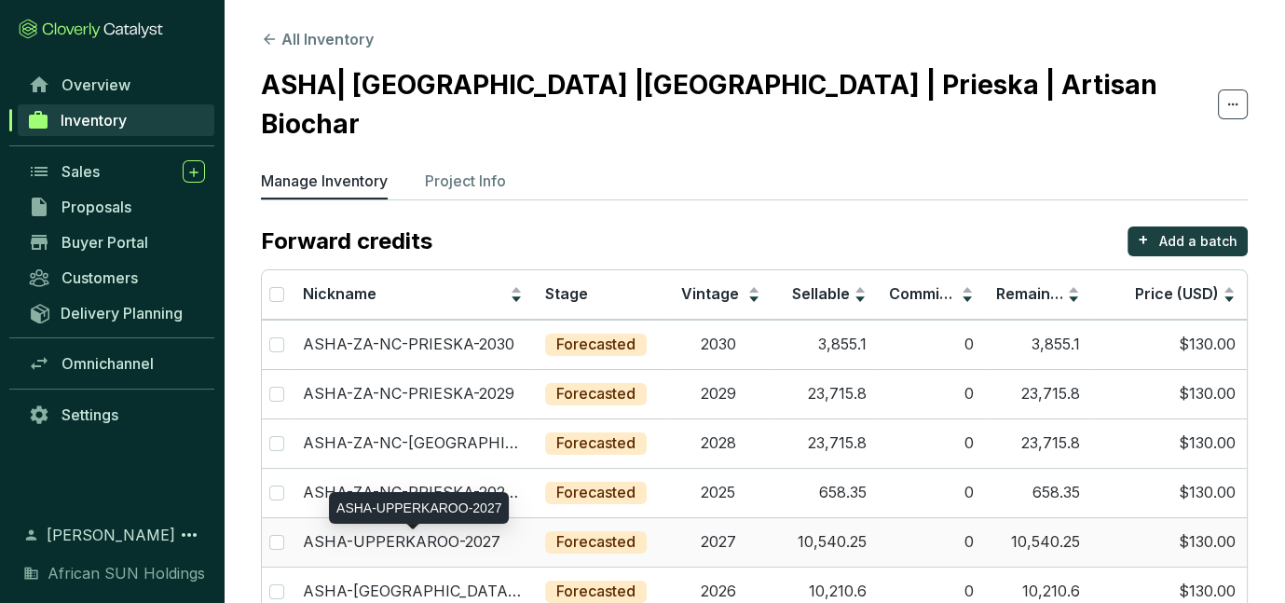
click at [405, 532] on p "ASHA-UPPERKAROO-2027" at bounding box center [401, 542] width 197 height 20
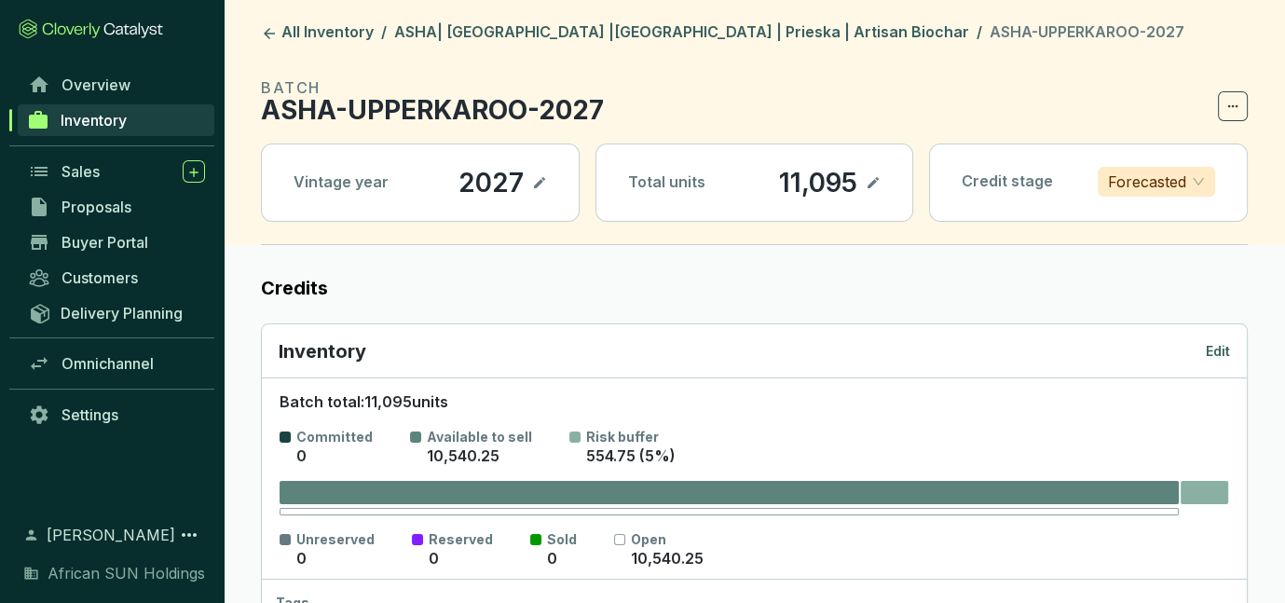
click at [1217, 356] on p "Edit" at bounding box center [1217, 351] width 24 height 19
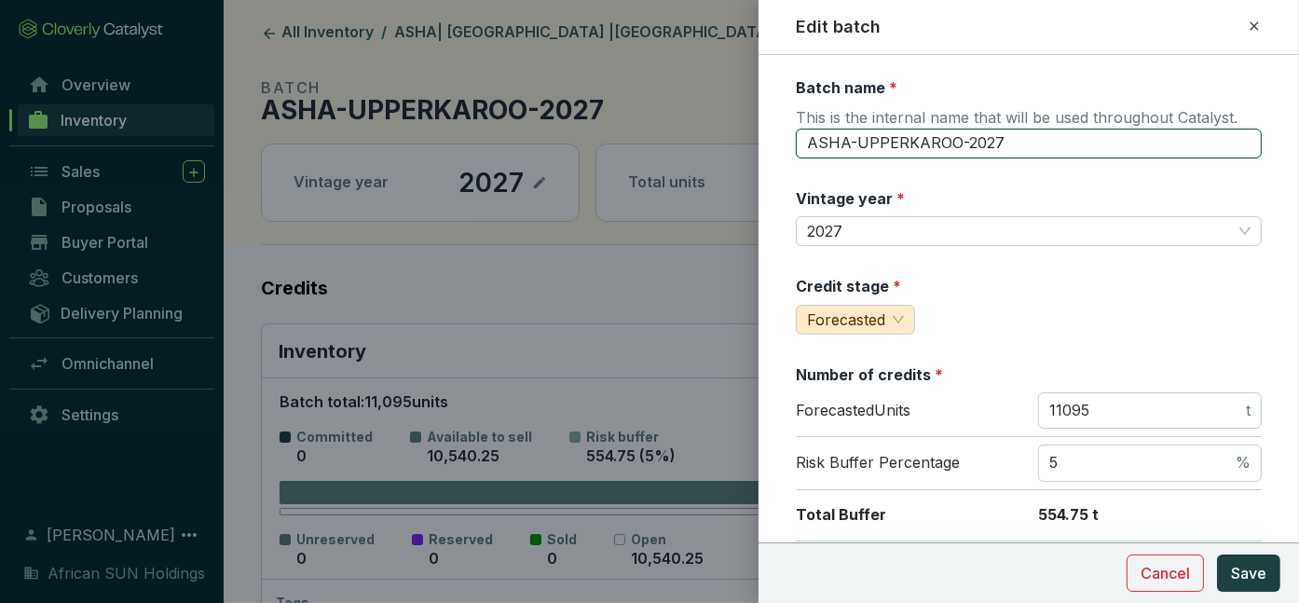
click at [955, 143] on input "ASHA-UPPERKAROO-2027" at bounding box center [1029, 144] width 466 height 30
type input "ASHA-ZA-NC-PRIESKA-2027"
click at [1234, 569] on span "Save" at bounding box center [1248, 573] width 35 height 22
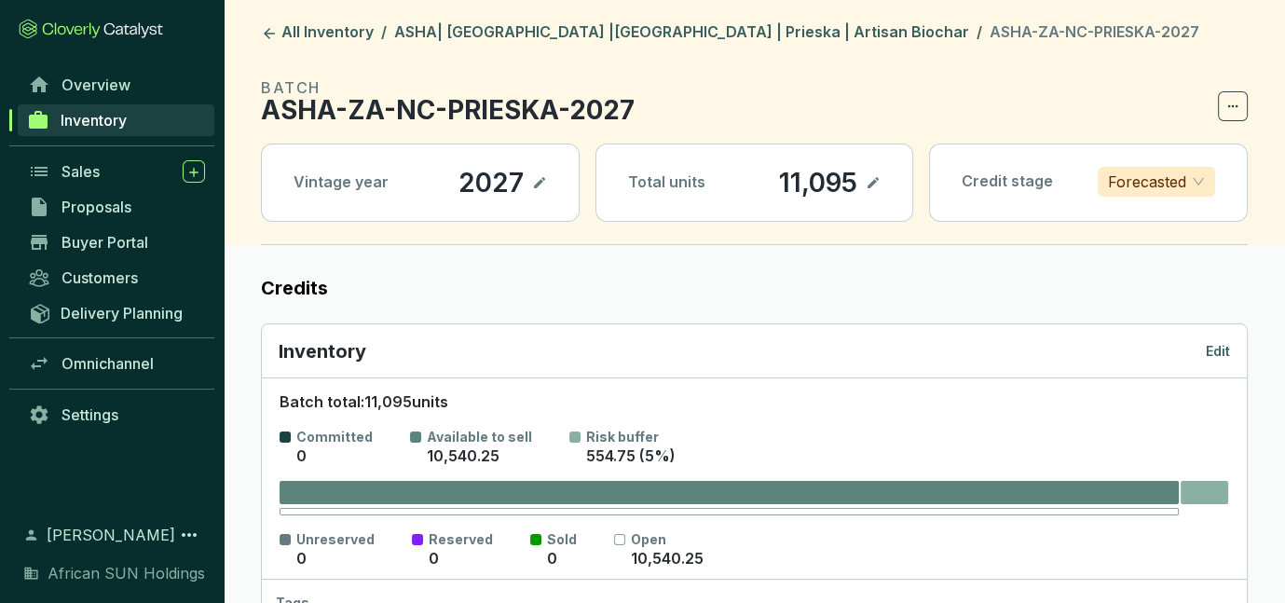
click at [1217, 343] on p "Edit" at bounding box center [1217, 351] width 24 height 19
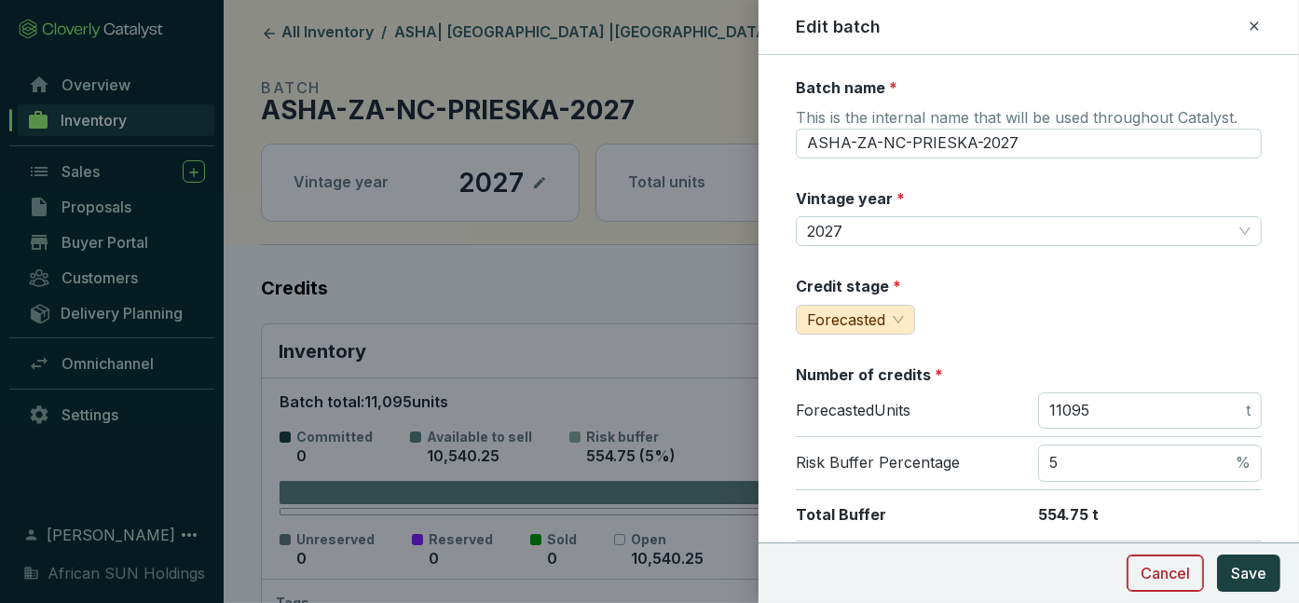
click at [1162, 571] on span "Cancel" at bounding box center [1164, 573] width 49 height 22
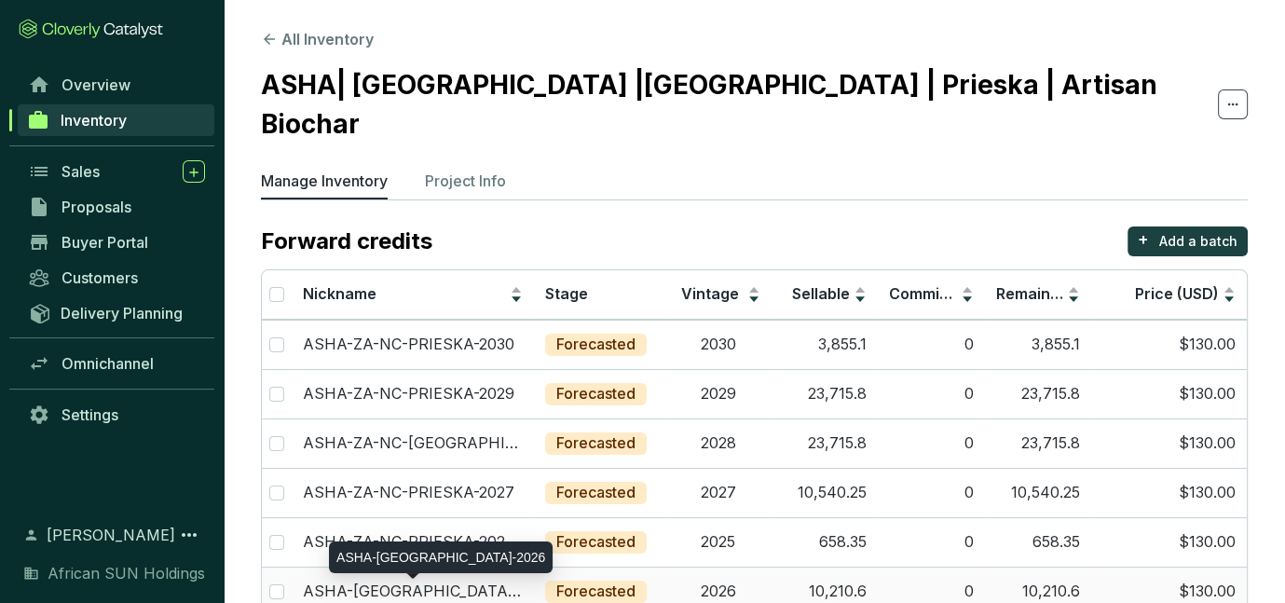
click at [411, 581] on p "ASHA-UPPERKAROO-2026" at bounding box center [413, 591] width 220 height 20
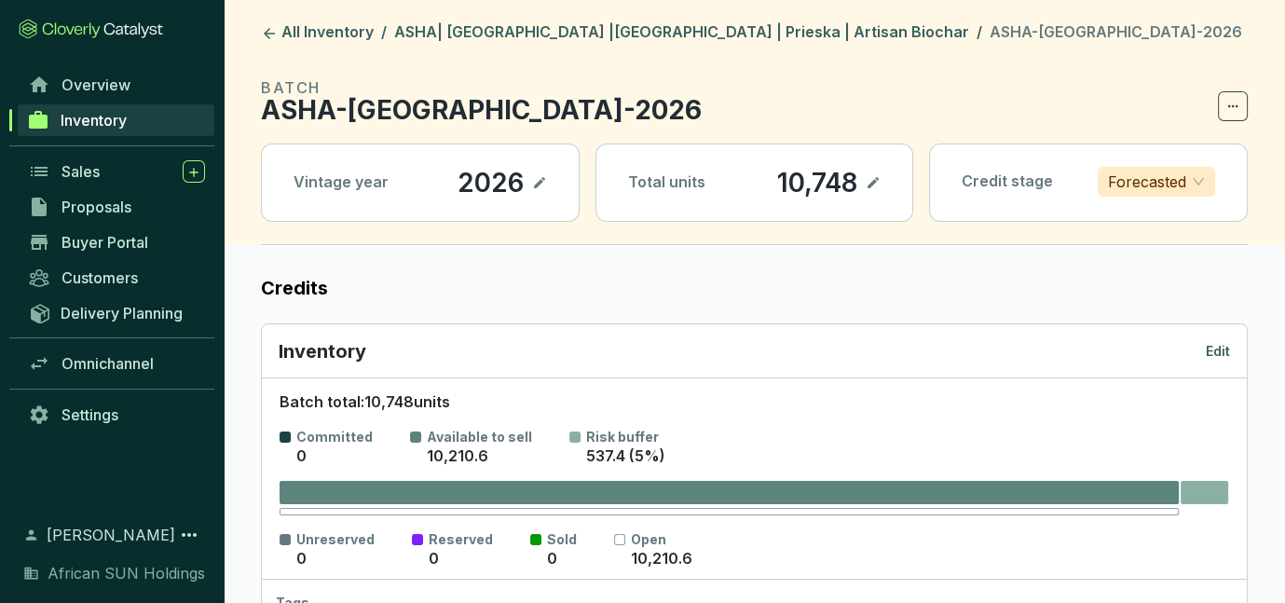
click at [1211, 351] on p "Edit" at bounding box center [1217, 351] width 24 height 19
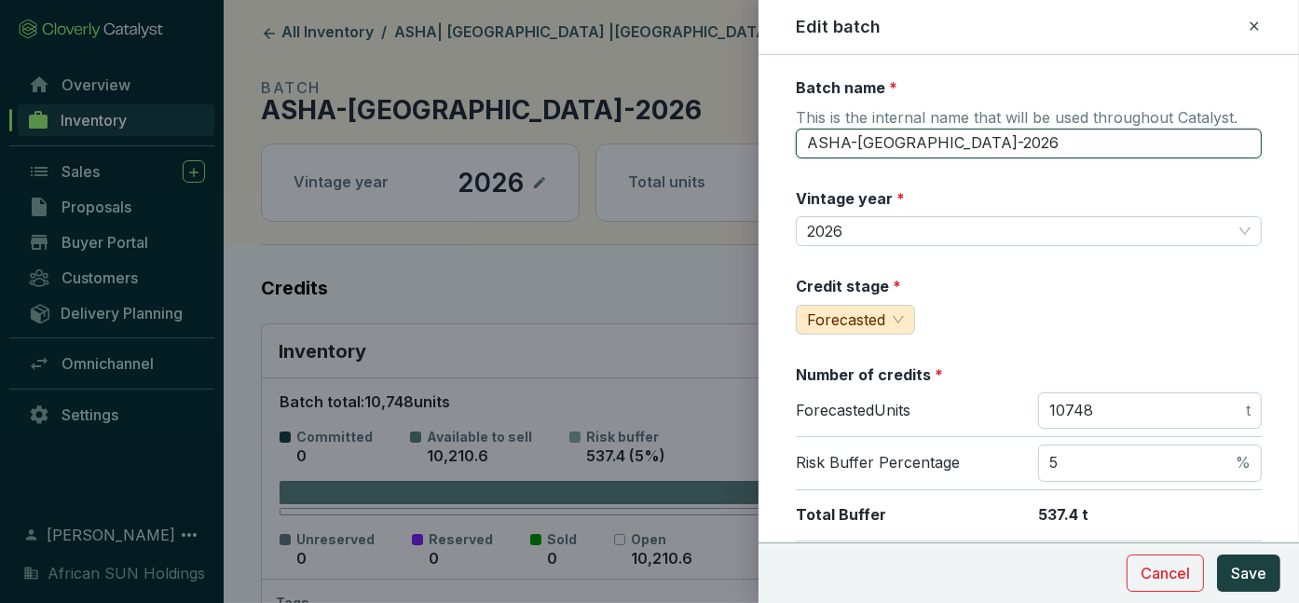
click at [875, 135] on input "ASHA-UPPERKAROO-2026" at bounding box center [1029, 144] width 466 height 30
drag, startPoint x: 855, startPoint y: 138, endPoint x: 952, endPoint y: 134, distance: 97.0
click at [952, 134] on input "ASHA-UPPERKAROO-2026" at bounding box center [1029, 144] width 466 height 30
type input "ASHA-ZA-NC-PRIESKA-2026"
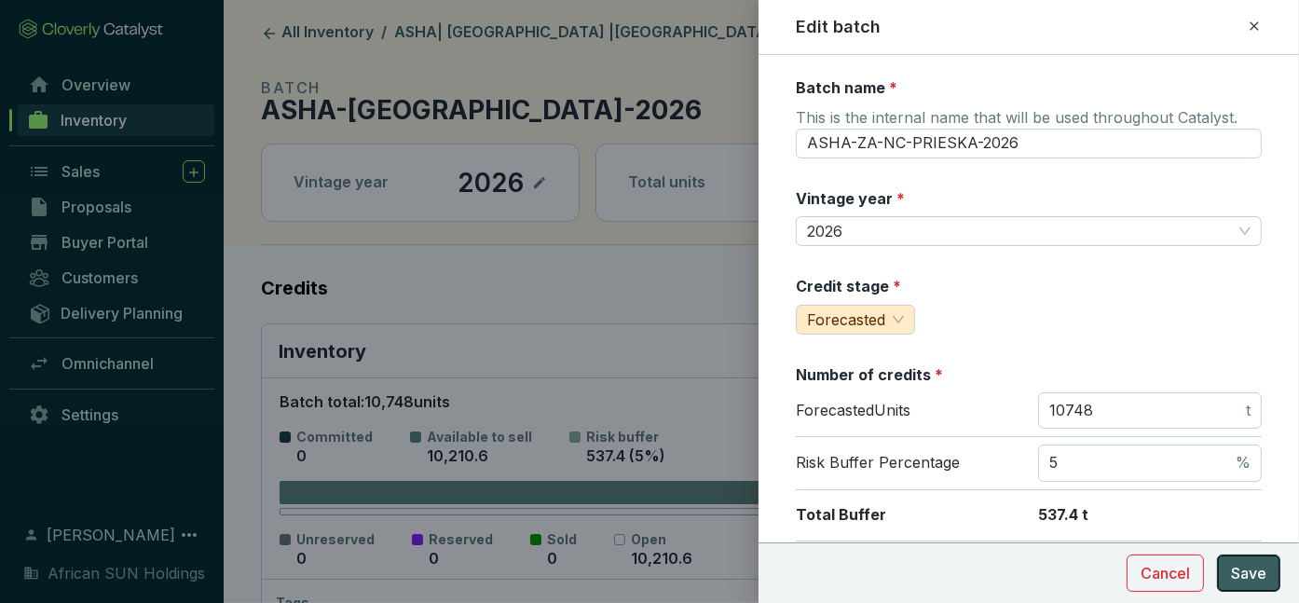
click at [1237, 571] on span "Save" at bounding box center [1248, 573] width 35 height 22
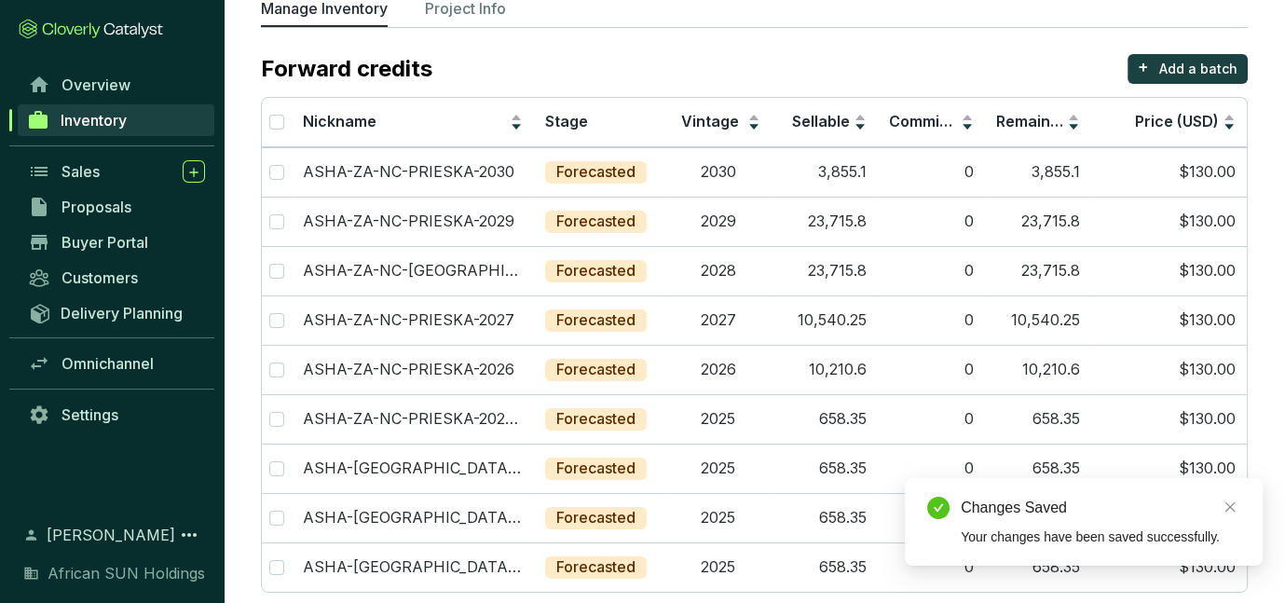
scroll to position [181, 0]
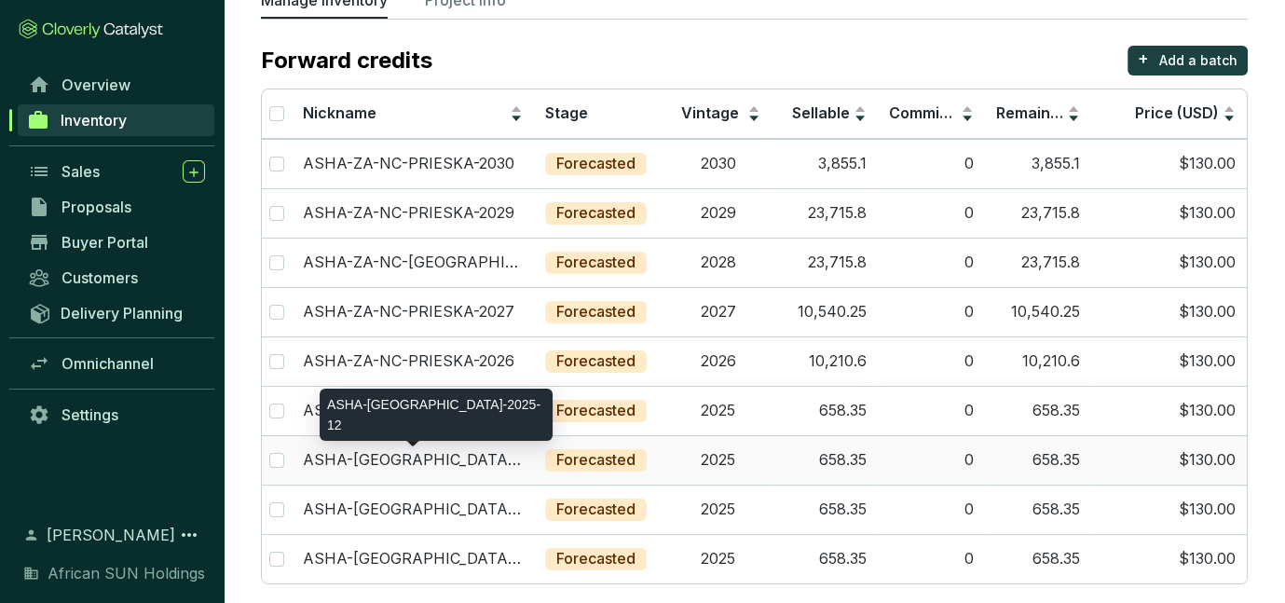
click at [391, 450] on p "ASHA-UPPERKAROO-2025-12" at bounding box center [413, 460] width 220 height 20
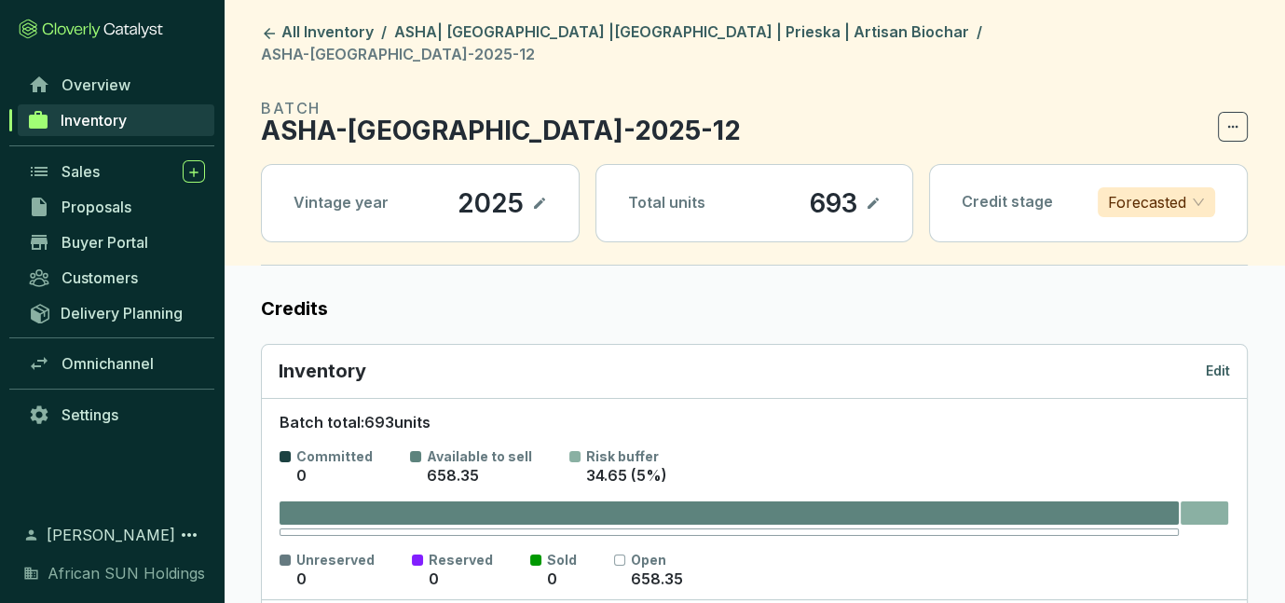
click at [1218, 361] on p "Edit" at bounding box center [1217, 370] width 24 height 19
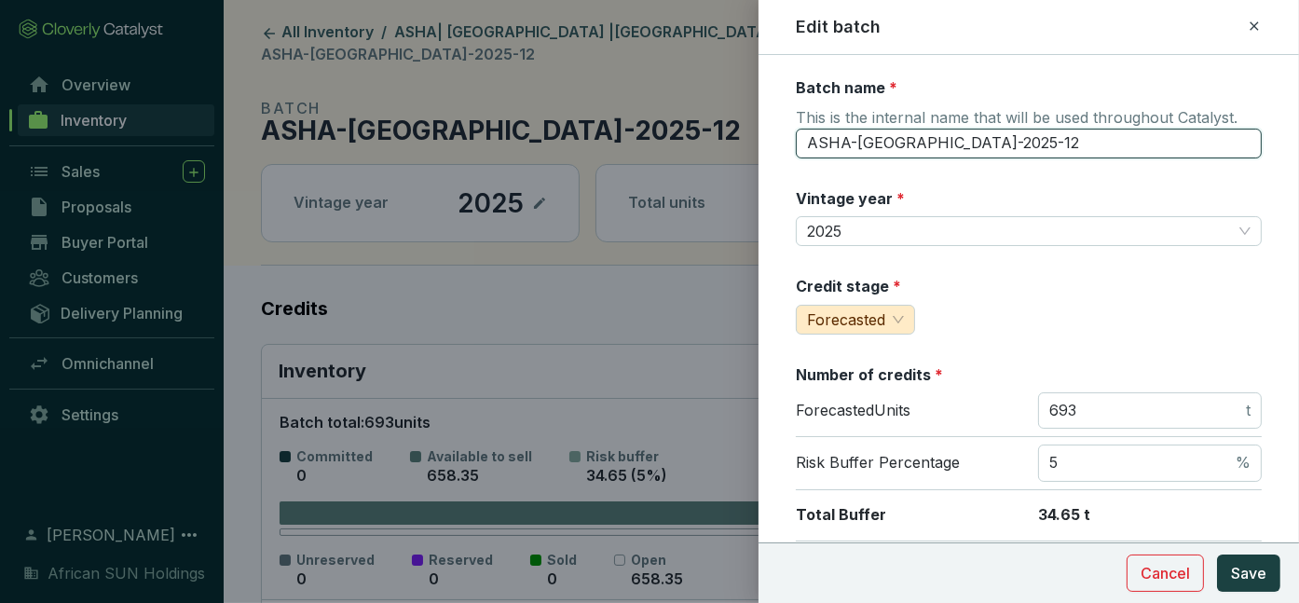
drag, startPoint x: 853, startPoint y: 140, endPoint x: 953, endPoint y: 148, distance: 100.0
click at [953, 148] on input "ASHA-UPPERKAROO-2025-12" at bounding box center [1029, 144] width 466 height 30
type input "ASHA-ZA-NC-PRIESKA-2025-12"
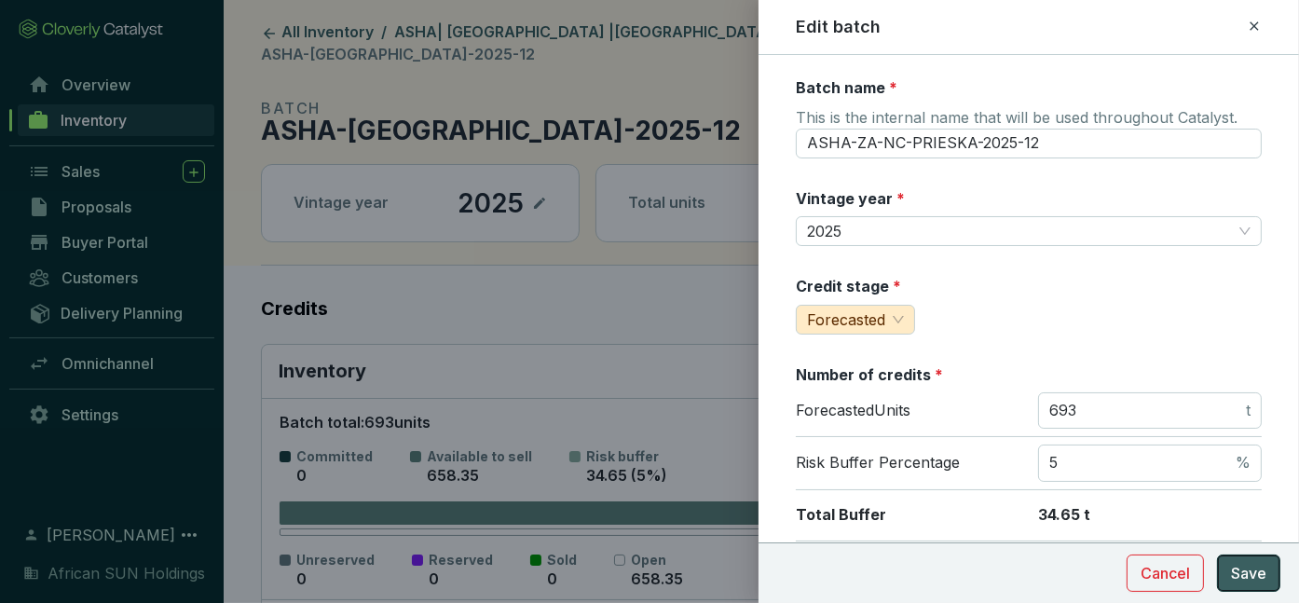
click at [1238, 580] on span "Save" at bounding box center [1248, 573] width 35 height 22
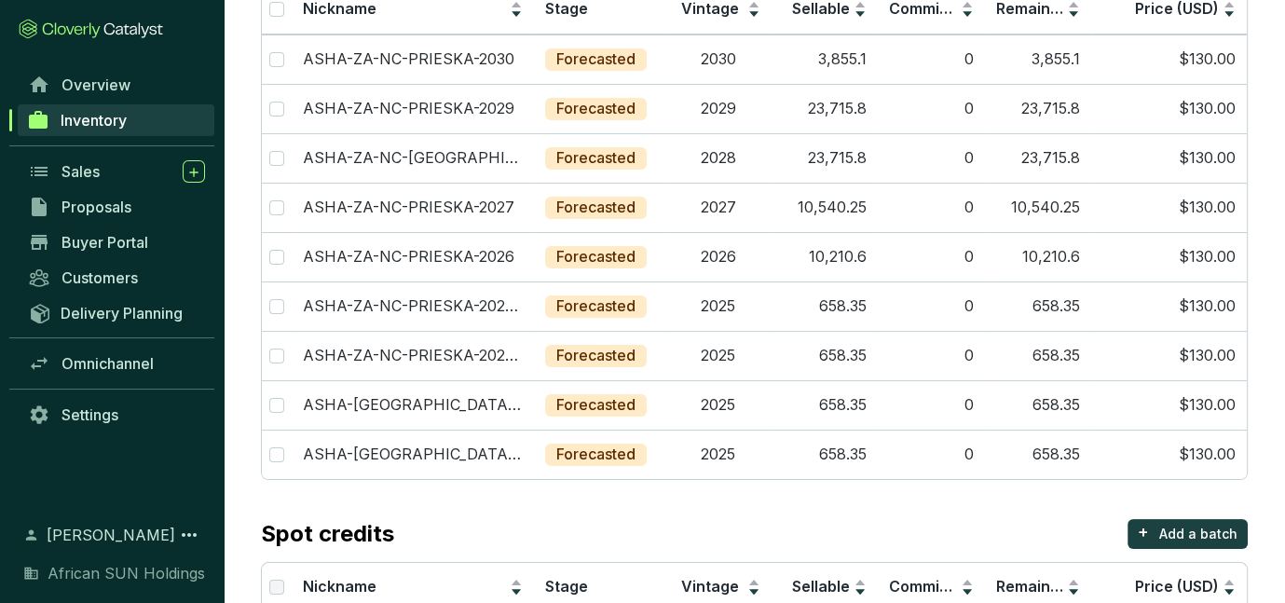
scroll to position [287, 0]
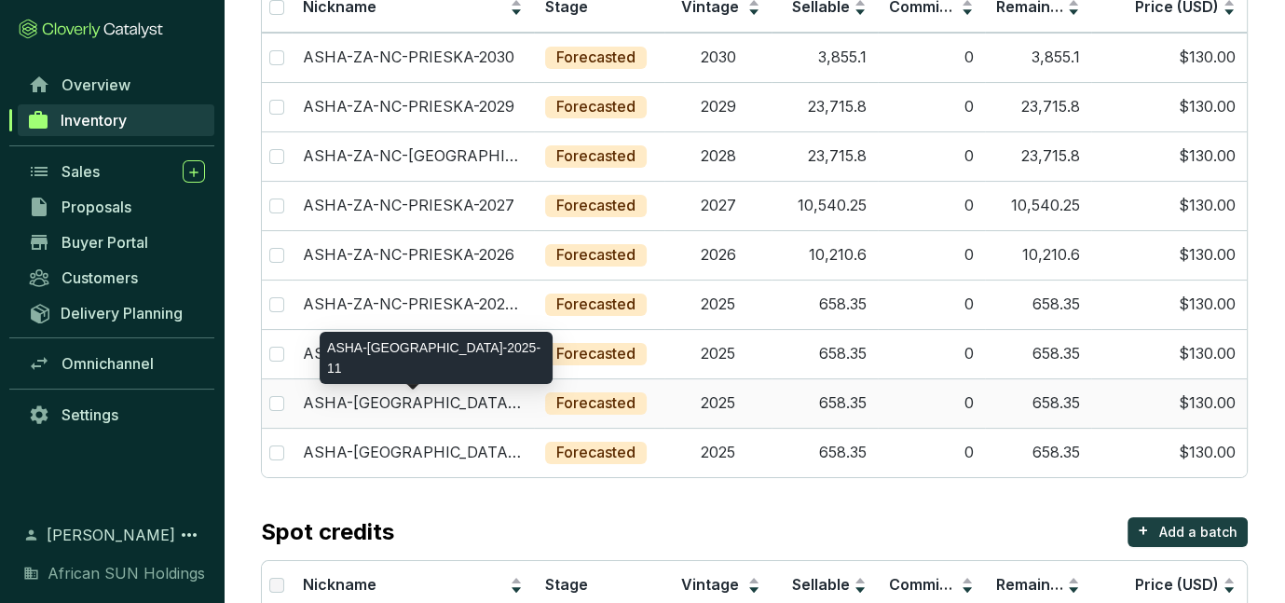
click at [437, 393] on p "ASHA-UPPERKAROO-2025-11" at bounding box center [413, 403] width 220 height 20
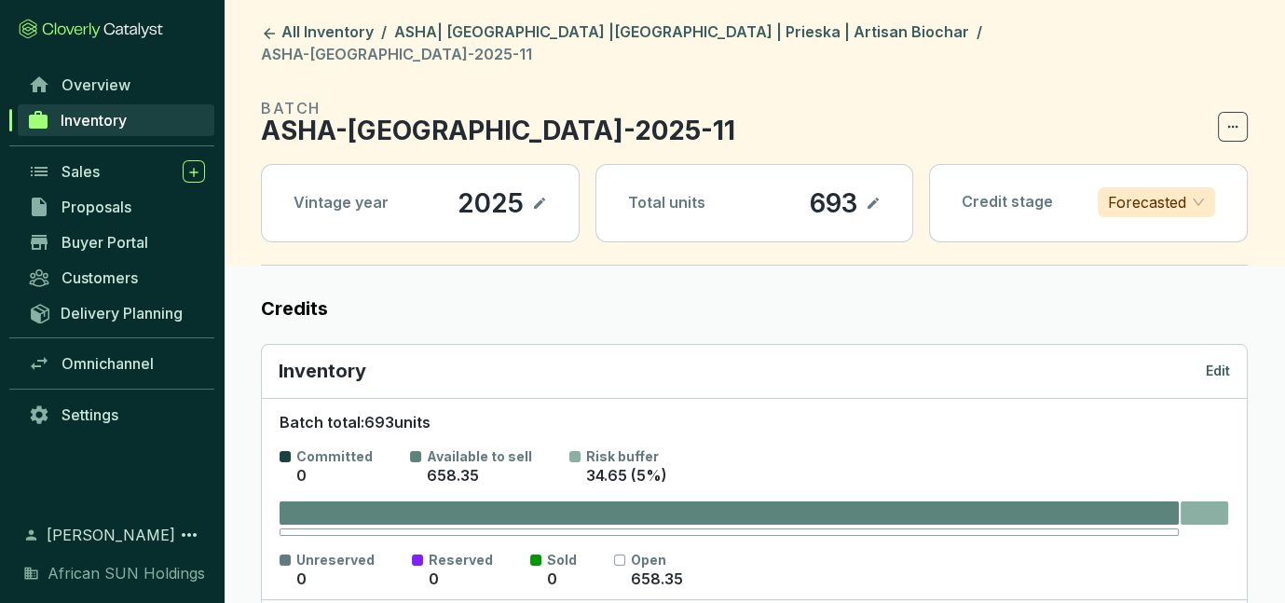
click at [1218, 361] on p "Edit" at bounding box center [1217, 370] width 24 height 19
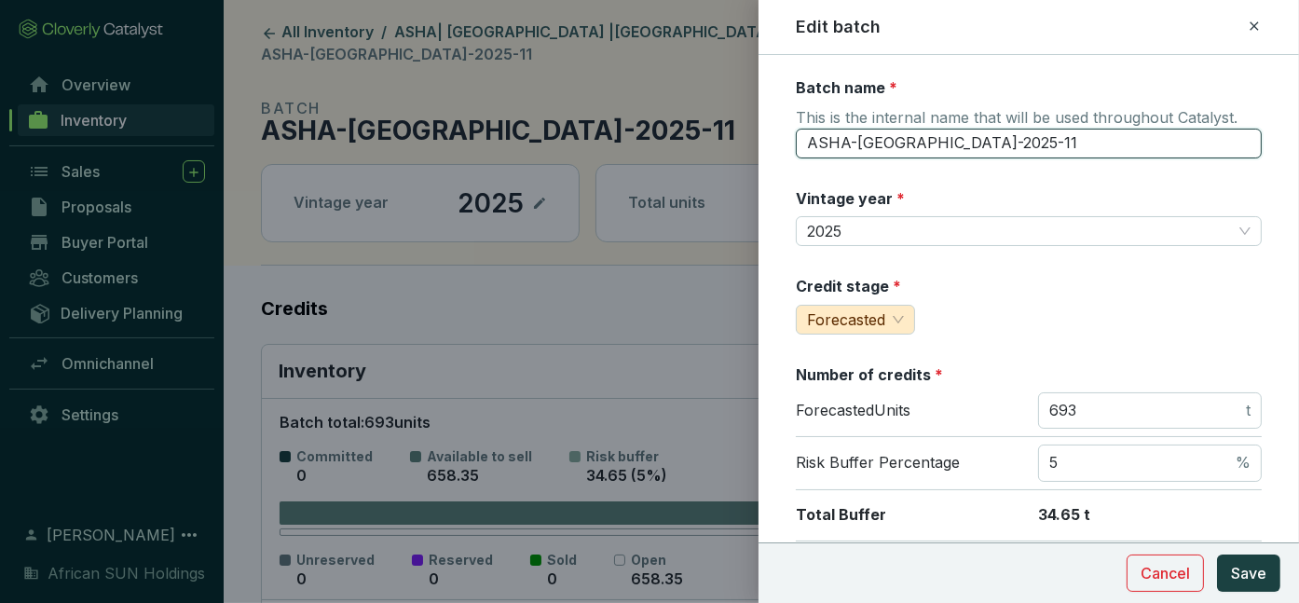
click at [953, 143] on input "ASHA-UPPERKAROO-2025-11" at bounding box center [1029, 144] width 466 height 30
type input "ASHA-ZA-NC-PRIESKA-2025-11"
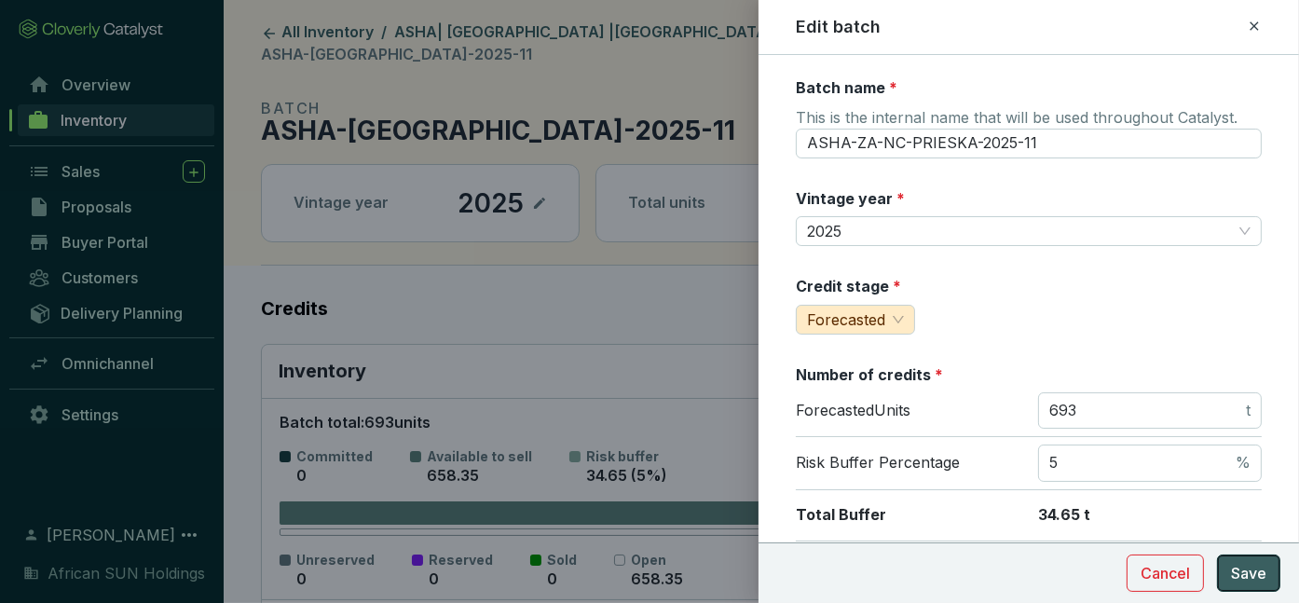
click at [1250, 582] on span "Save" at bounding box center [1248, 573] width 35 height 22
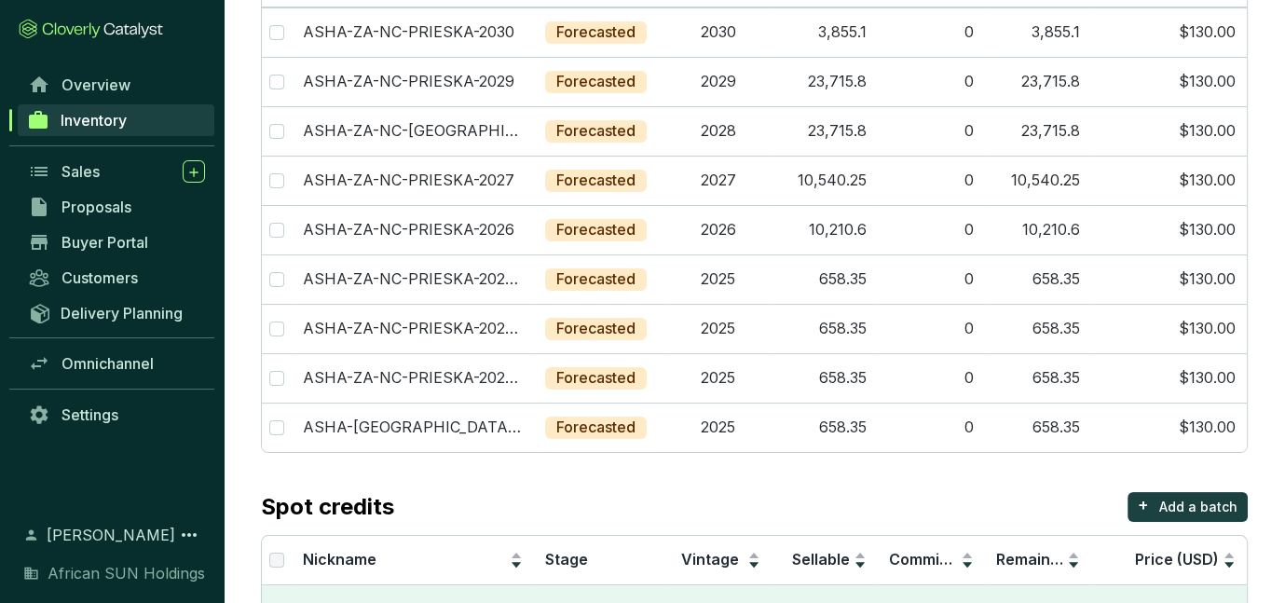
scroll to position [343, 0]
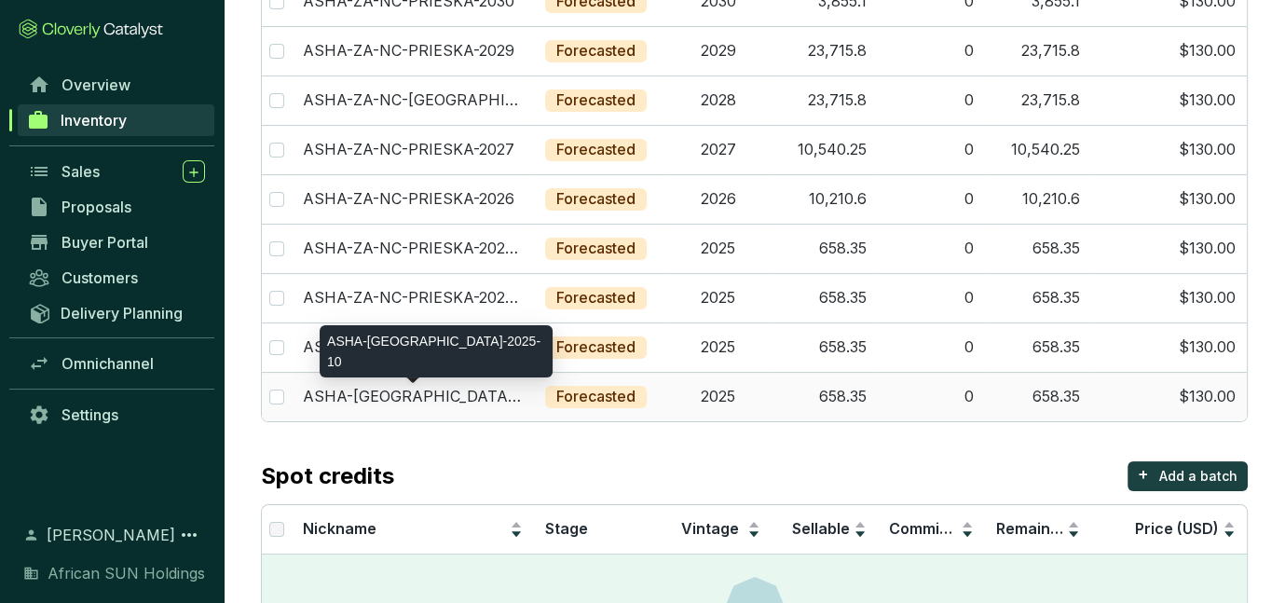
click at [414, 387] on p "ASHA-UPPERKAROO-2025-10" at bounding box center [413, 397] width 220 height 20
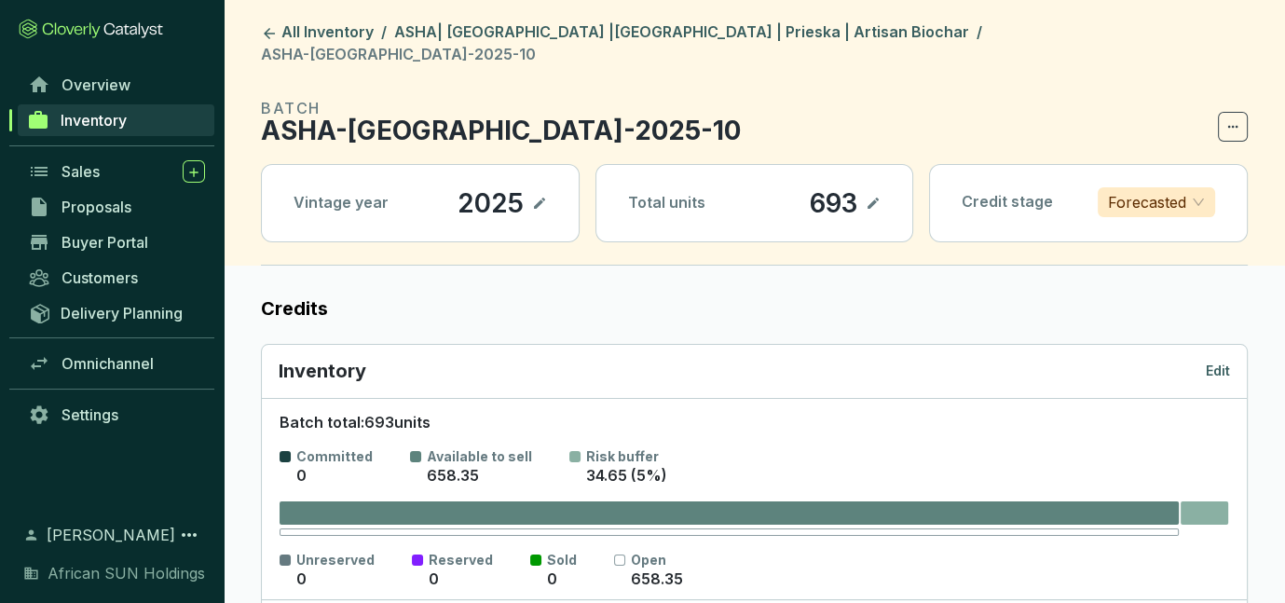
click at [1219, 361] on p "Edit" at bounding box center [1217, 370] width 24 height 19
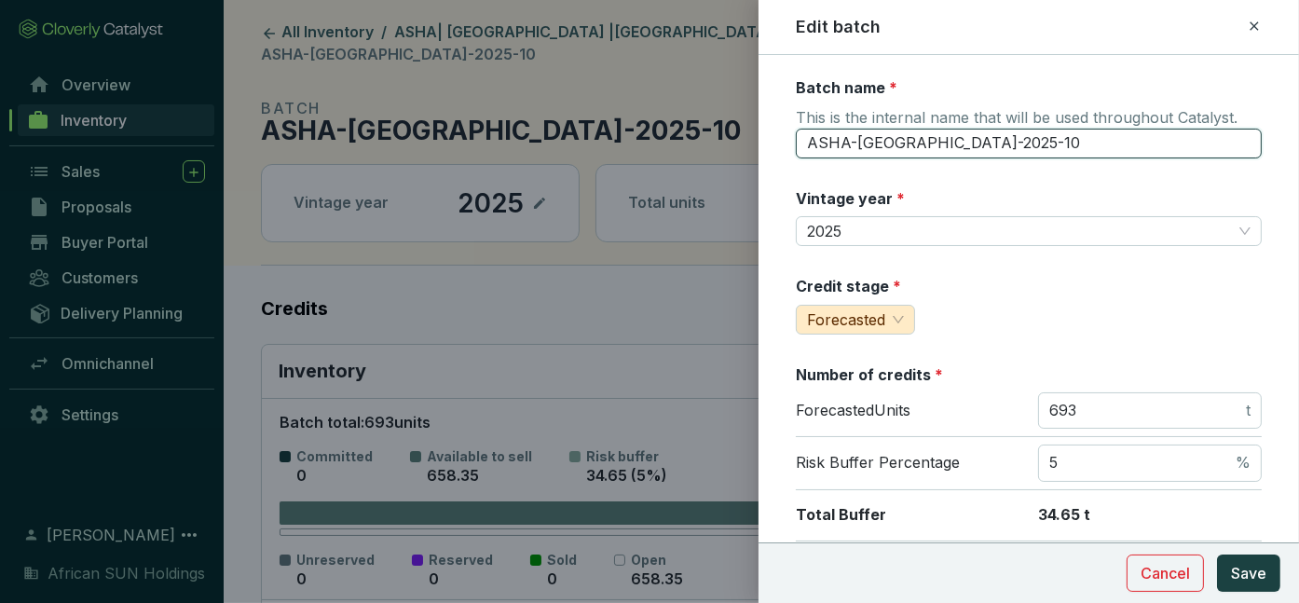
drag, startPoint x: 857, startPoint y: 135, endPoint x: 950, endPoint y: 134, distance: 93.2
click at [950, 134] on input "ASHA-UPPERKAROO-2025-10" at bounding box center [1029, 144] width 466 height 30
type input "ASHA-ZA-NC-PRIESKA-2025-10"
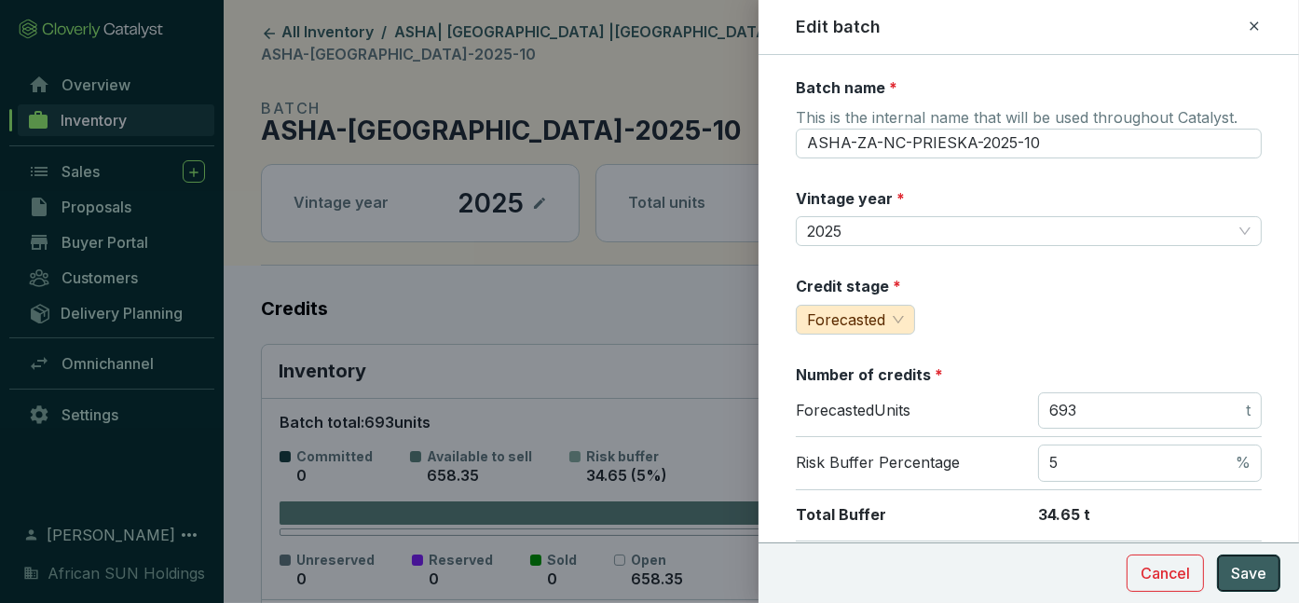
click at [1247, 562] on span "Save" at bounding box center [1248, 573] width 35 height 22
